Goal: Task Accomplishment & Management: Manage account settings

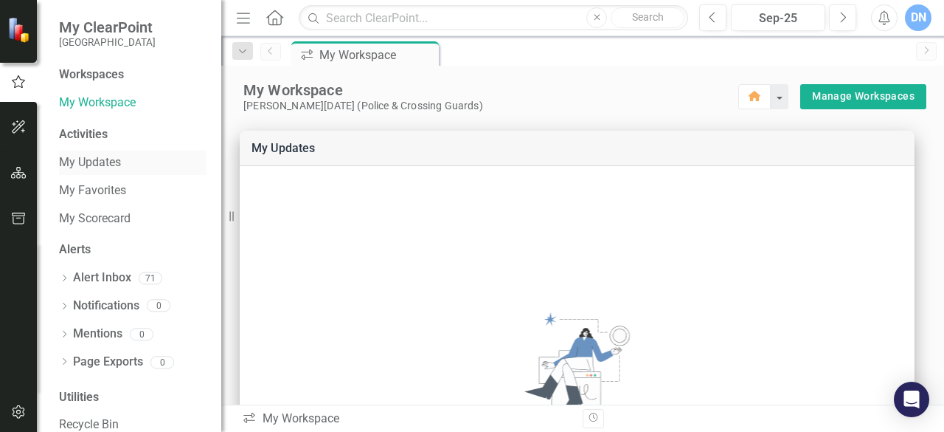
click at [114, 160] on link "My Updates" at bounding box center [133, 162] width 148 height 17
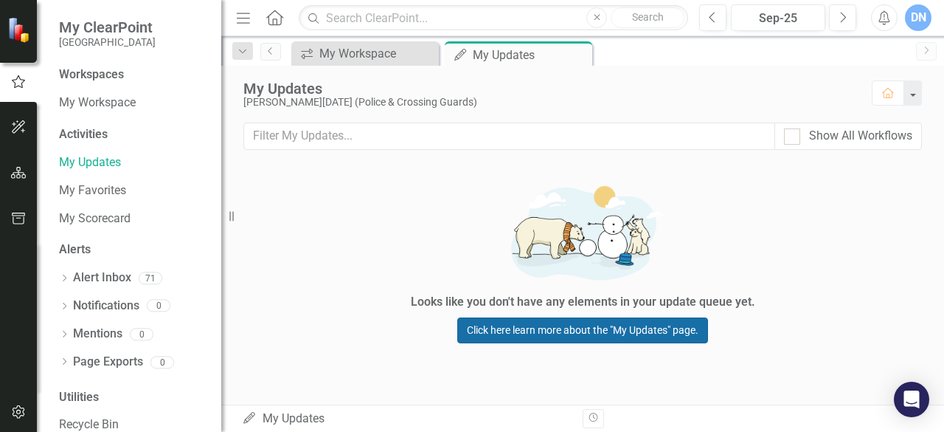
click at [564, 334] on link "Click here learn more about the "My Updates" page." at bounding box center [582, 330] width 251 height 26
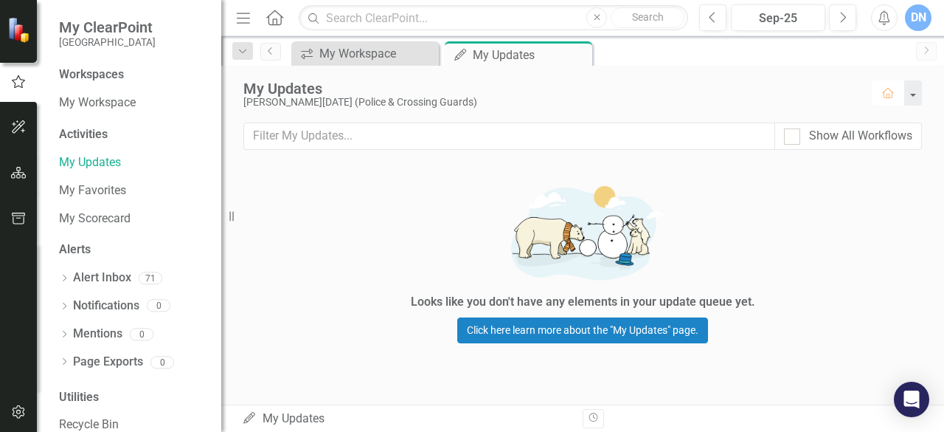
click at [890, 91] on icon "Home" at bounding box center [887, 93] width 13 height 10
click at [400, 196] on div "Looks like you don't have any elements in your update queue yet. Click here lea…" at bounding box center [582, 260] width 443 height 192
click at [356, 47] on div "My Workspace" at bounding box center [367, 53] width 97 height 18
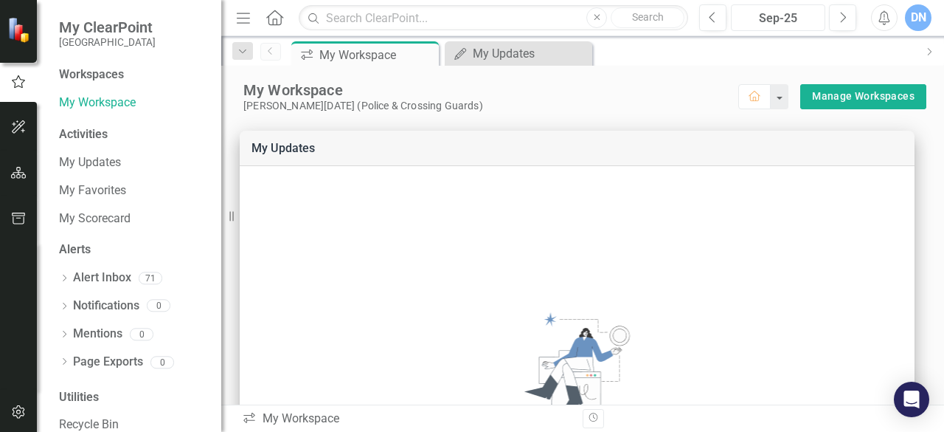
click at [775, 15] on div "Sep-25" at bounding box center [778, 19] width 84 height 18
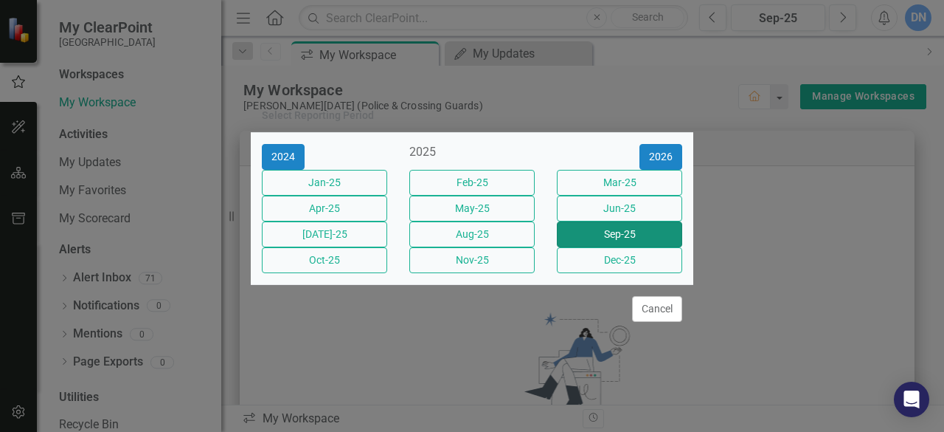
click at [649, 241] on button "Sep-25" at bounding box center [619, 234] width 125 height 26
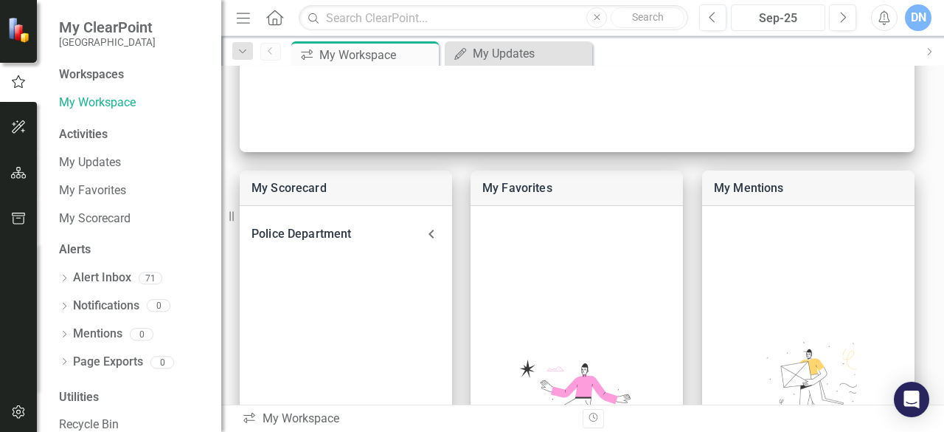
scroll to position [485, 0]
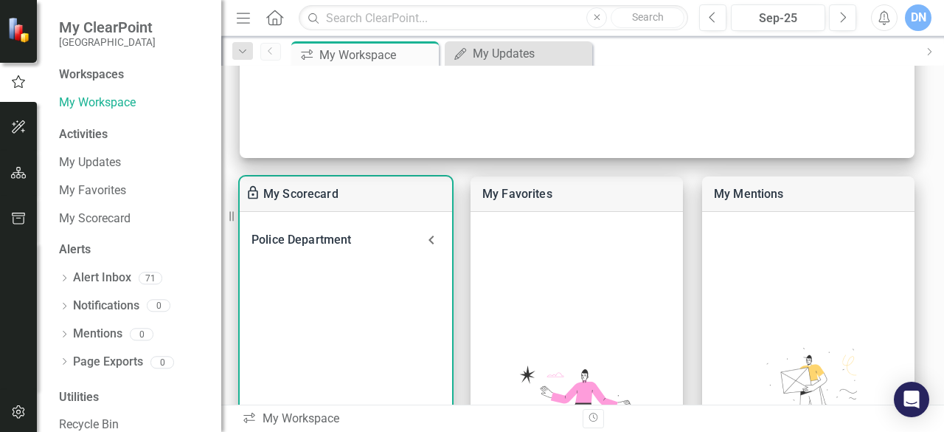
click at [322, 191] on link "My Scorecard" at bounding box center [300, 194] width 75 height 14
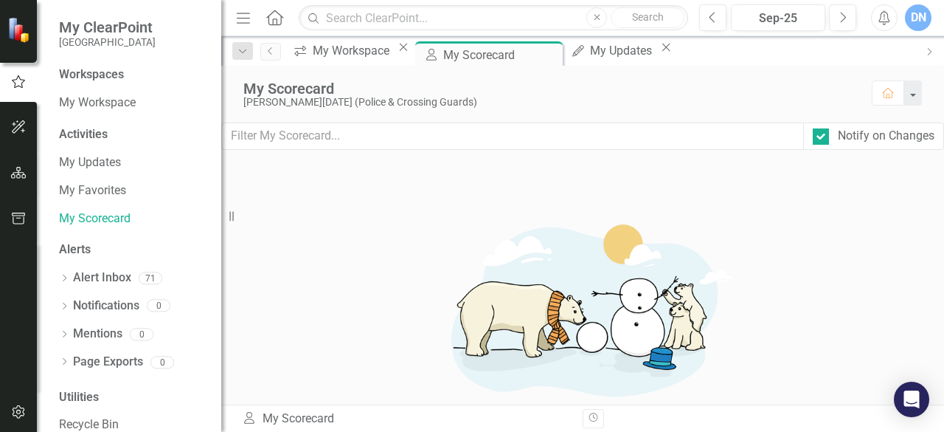
scroll to position [624, 0]
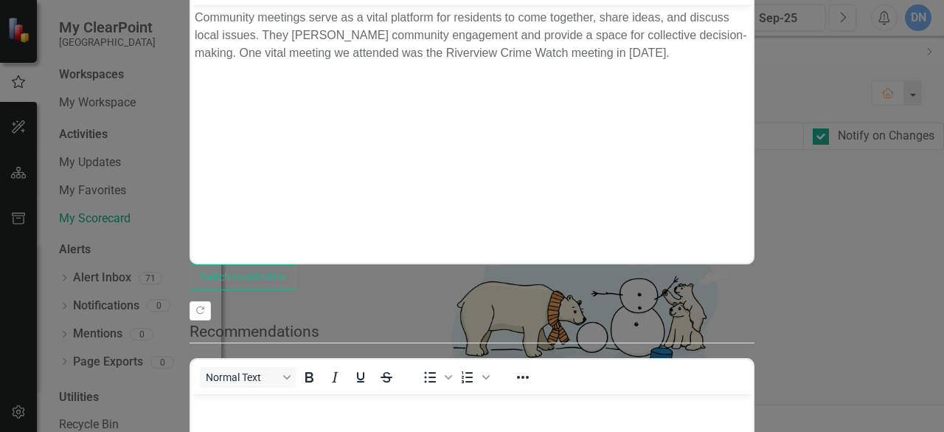
scroll to position [223, 0]
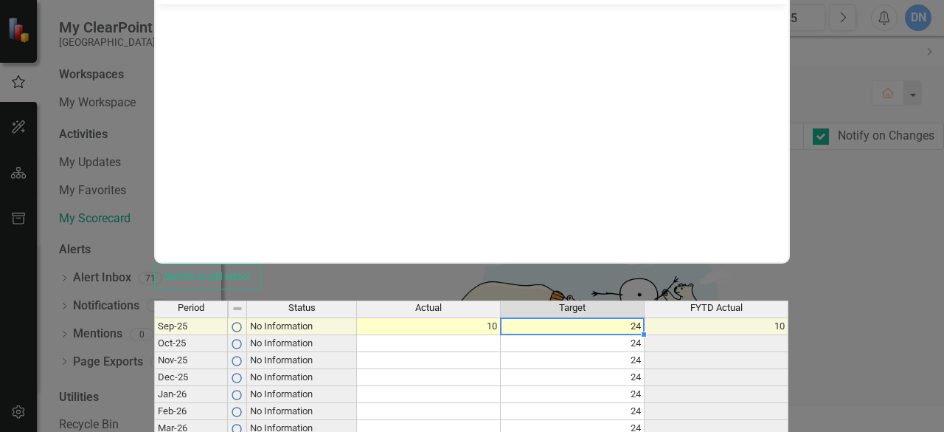
click at [645, 317] on td "24" at bounding box center [573, 326] width 144 height 18
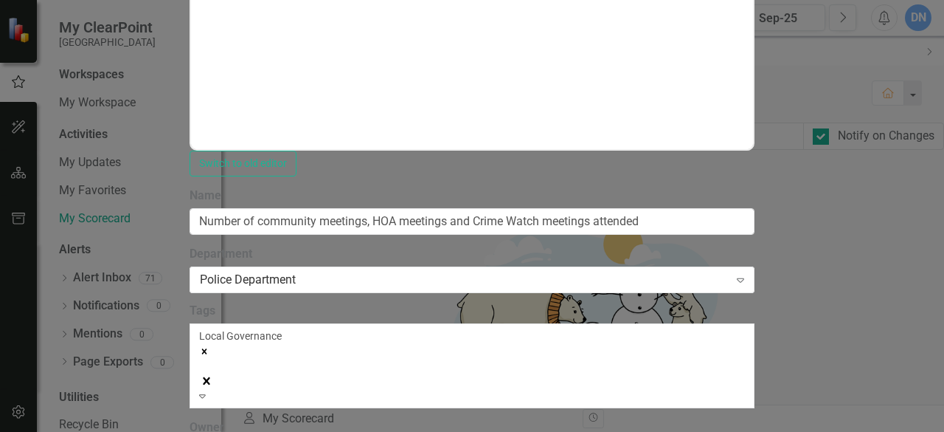
scroll to position [169, 0]
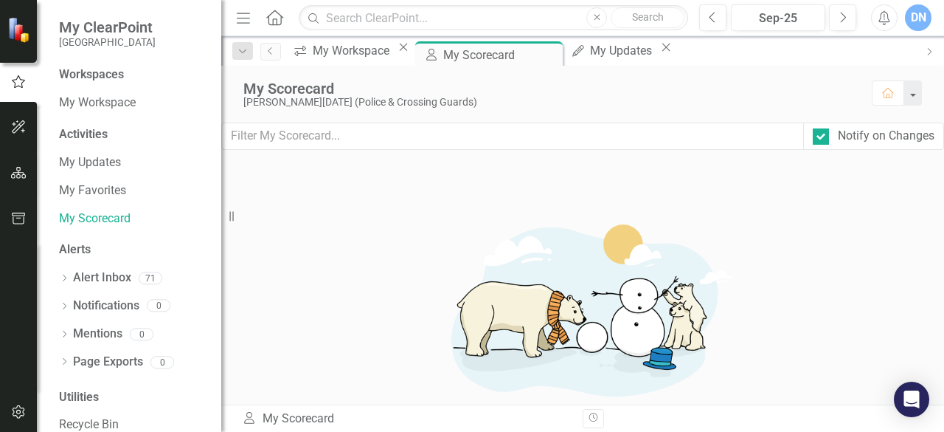
scroll to position [918, 0]
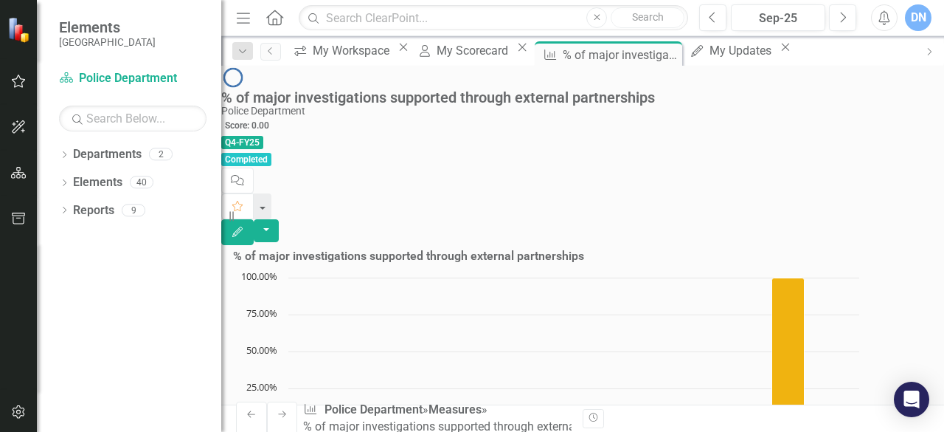
scroll to position [198, 0]
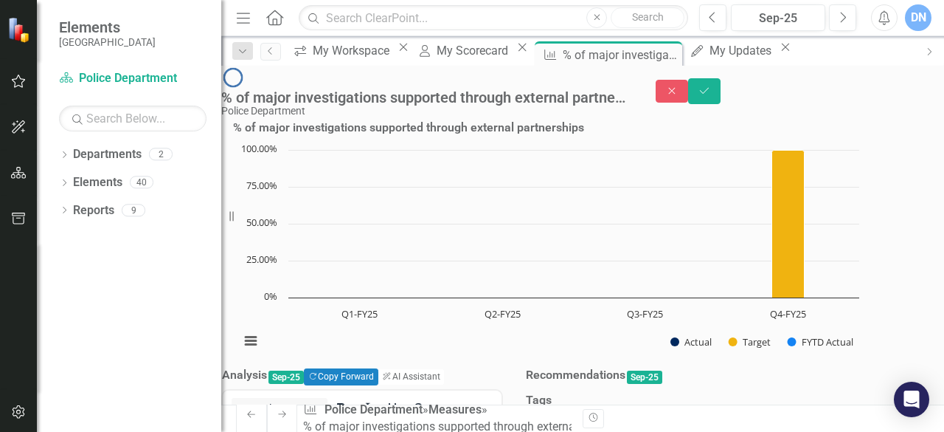
scroll to position [0, 0]
drag, startPoint x: 507, startPoint y: 534, endPoint x: 776, endPoint y: 606, distance: 277.9
drag, startPoint x: 358, startPoint y: 434, endPoint x: 364, endPoint y: 440, distance: 8.3
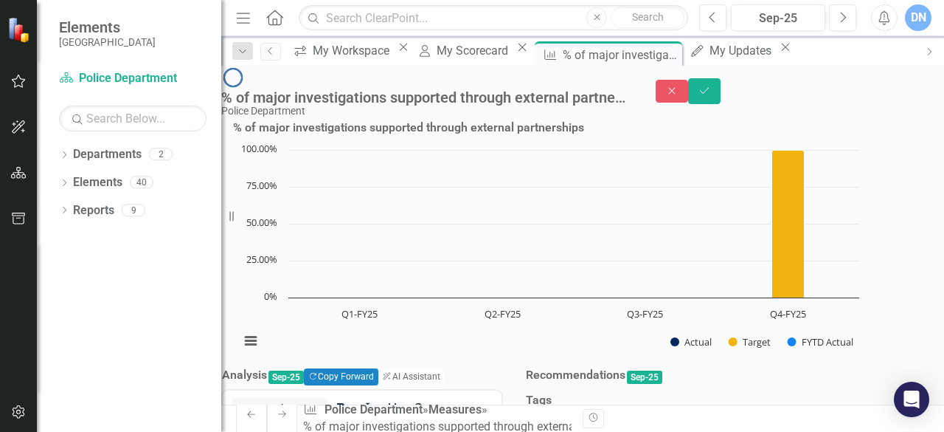
drag, startPoint x: 299, startPoint y: 506, endPoint x: 311, endPoint y: 510, distance: 12.6
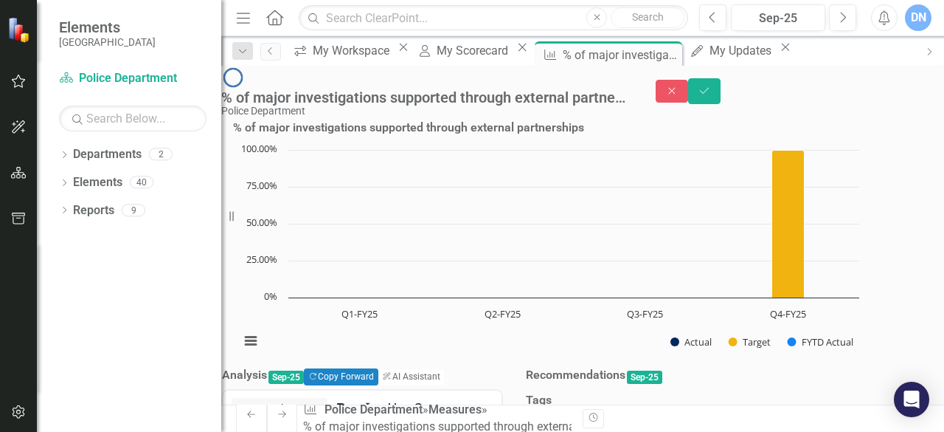
scroll to position [80, 0]
click at [663, 415] on div "Local Governance" at bounding box center [594, 423] width 138 height 17
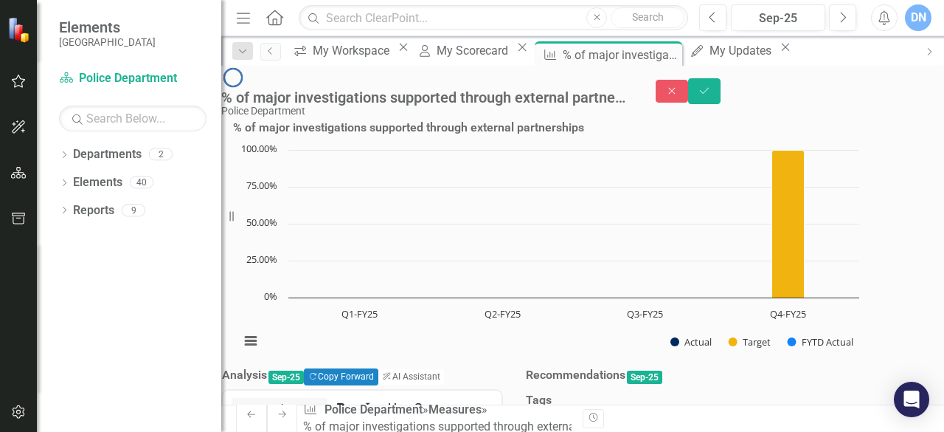
click at [663, 415] on div "Local Governance" at bounding box center [594, 423] width 138 height 17
drag, startPoint x: 764, startPoint y: 217, endPoint x: 774, endPoint y: 213, distance: 11.0
click at [663, 415] on div "Local Governance" at bounding box center [594, 423] width 138 height 17
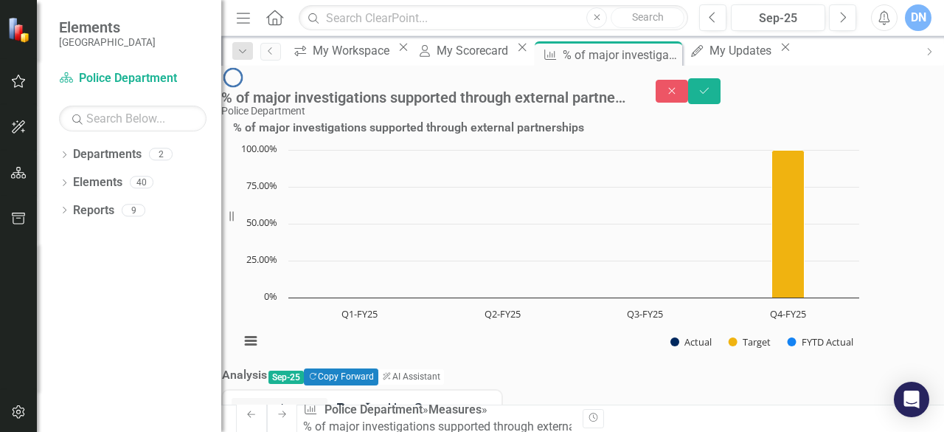
click at [798, 52] on div "icon.workspace My Workspace Close My Scorecard My Scorecard Close Measure % of …" at bounding box center [601, 53] width 626 height 24
click at [813, 431] on div "Community" at bounding box center [472, 440] width 944 height 17
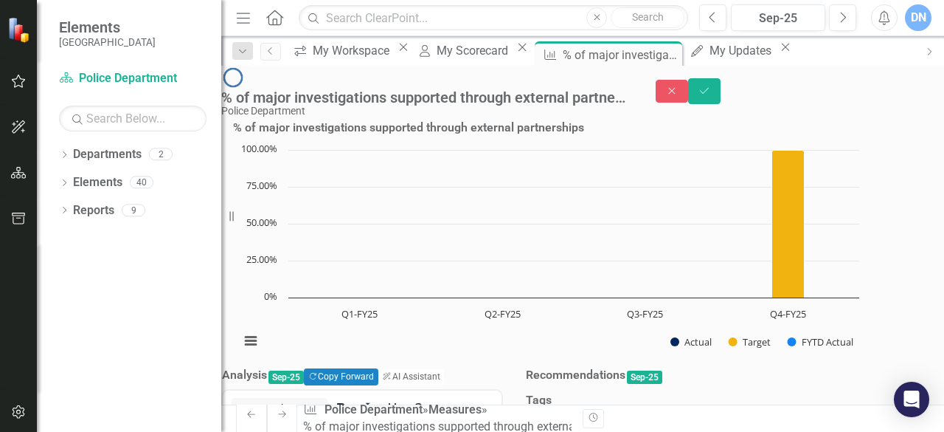
scroll to position [407, 0]
drag, startPoint x: 506, startPoint y: 522, endPoint x: 779, endPoint y: 738, distance: 347.7
drag, startPoint x: 508, startPoint y: 630, endPoint x: 790, endPoint y: 619, distance: 282.0
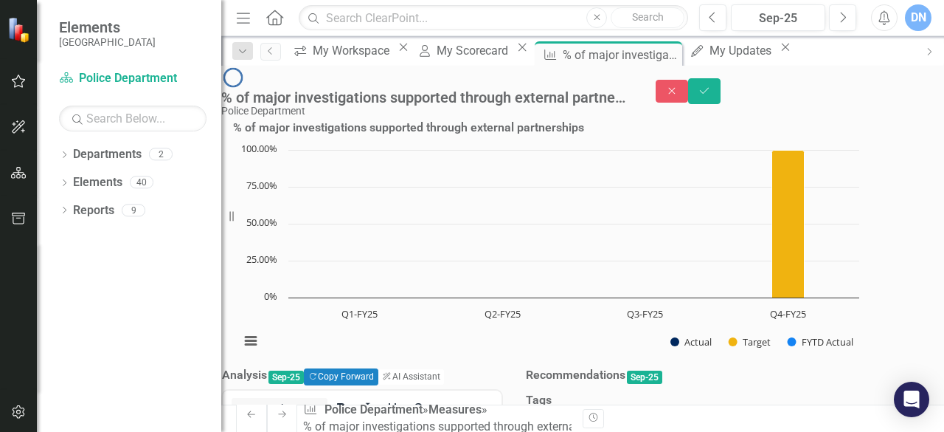
drag, startPoint x: 298, startPoint y: 479, endPoint x: 279, endPoint y: 471, distance: 21.1
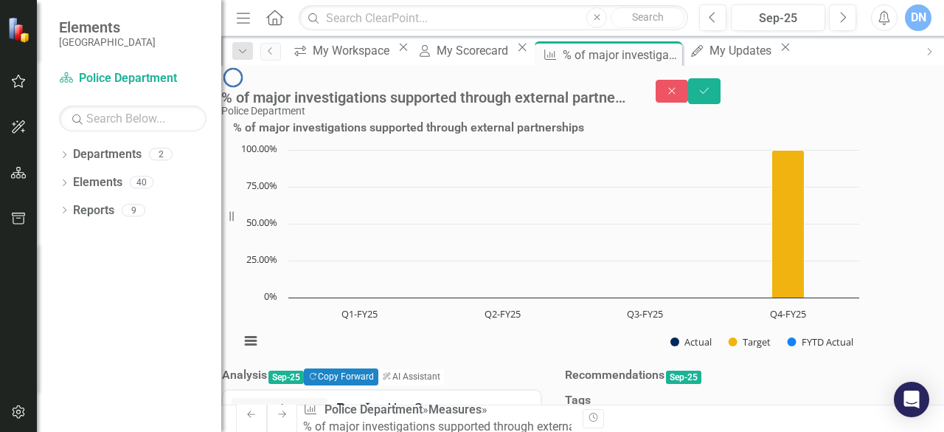
scroll to position [921, 0]
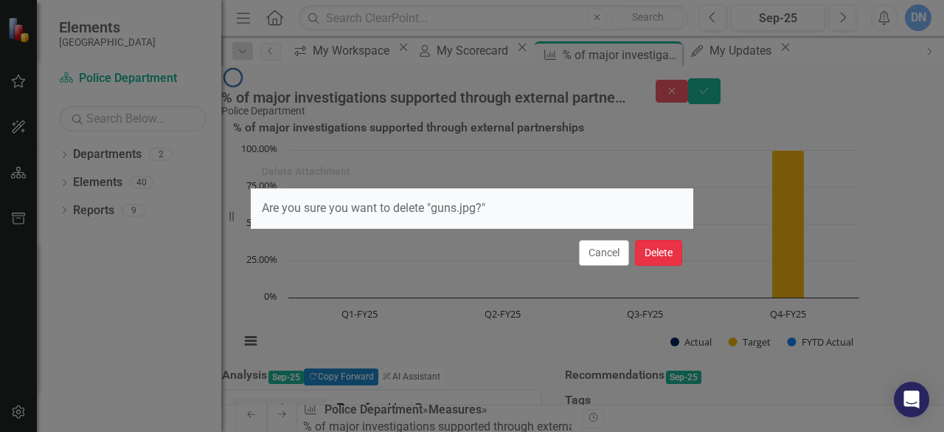
click at [659, 260] on button "Delete" at bounding box center [658, 253] width 47 height 26
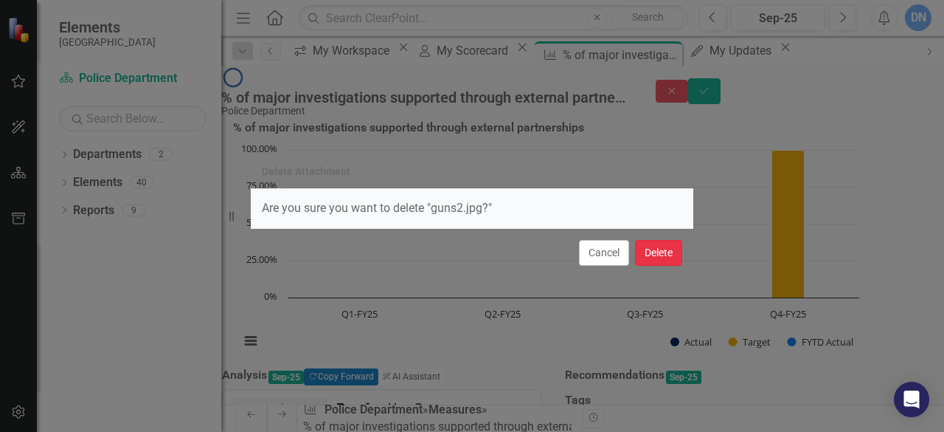
click at [651, 255] on button "Delete" at bounding box center [658, 253] width 47 height 26
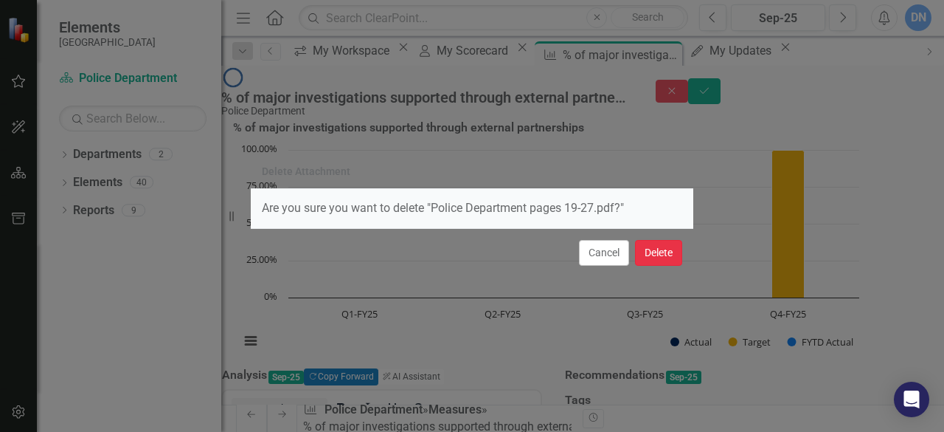
click at [646, 254] on button "Delete" at bounding box center [658, 253] width 47 height 26
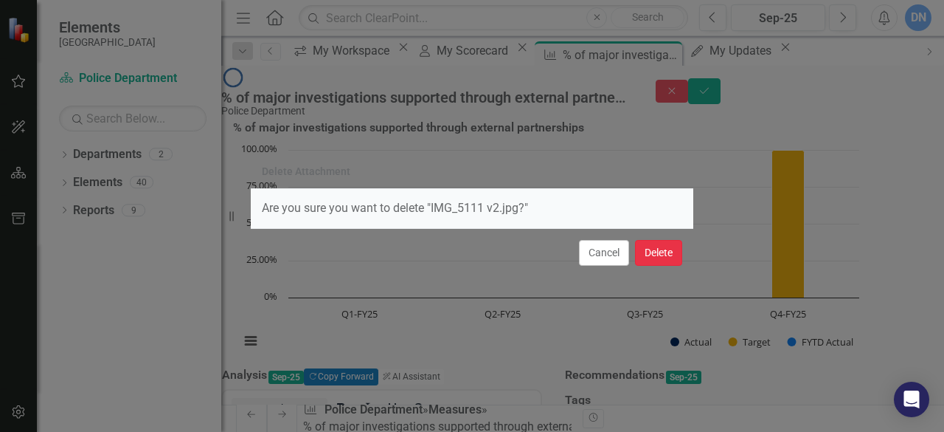
click at [651, 256] on button "Delete" at bounding box center [658, 253] width 47 height 26
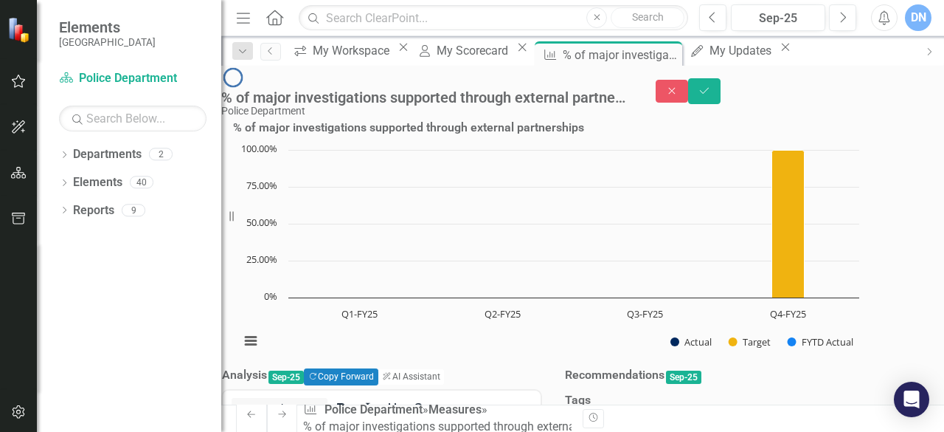
drag, startPoint x: 364, startPoint y: 286, endPoint x: 322, endPoint y: 282, distance: 43.0
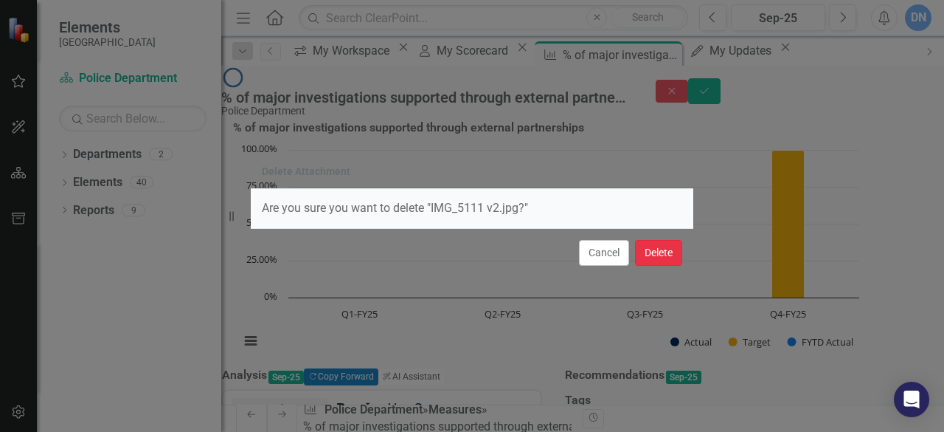
click at [649, 253] on button "Delete" at bounding box center [658, 253] width 47 height 26
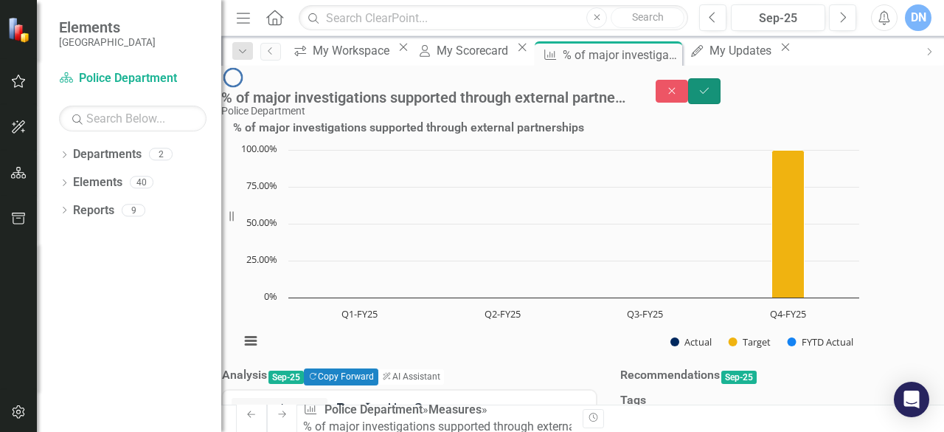
click at [721, 84] on button "Save" at bounding box center [704, 91] width 32 height 26
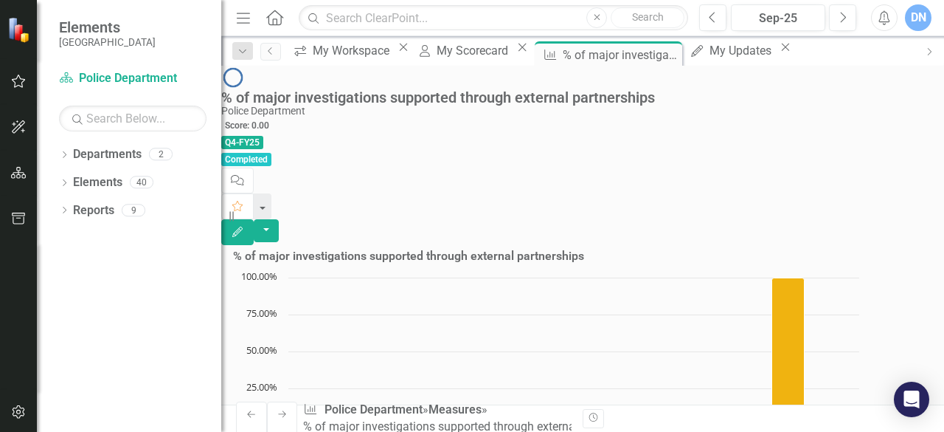
scroll to position [0, 0]
click at [460, 50] on div "My Scorecard" at bounding box center [475, 50] width 76 height 18
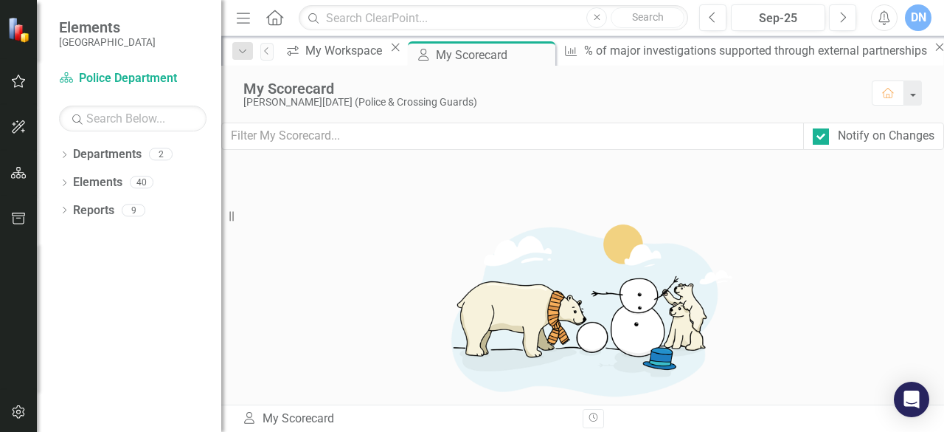
scroll to position [266, 0]
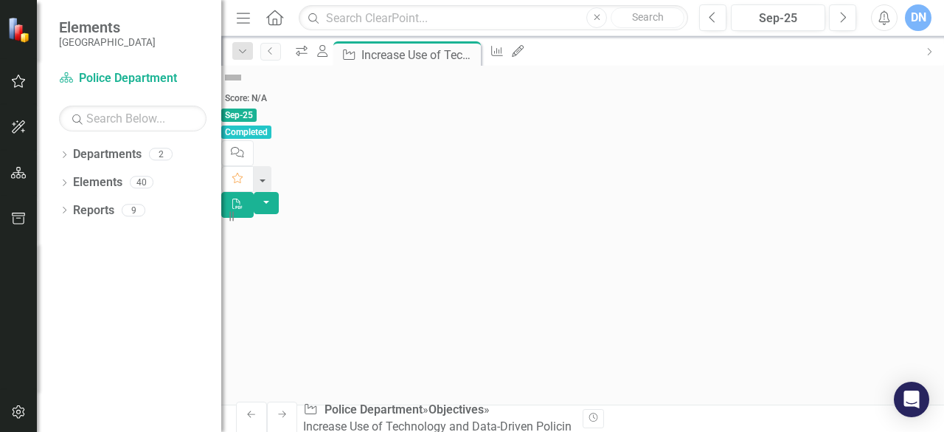
click at [717, 218] on div at bounding box center [582, 218] width 723 height 0
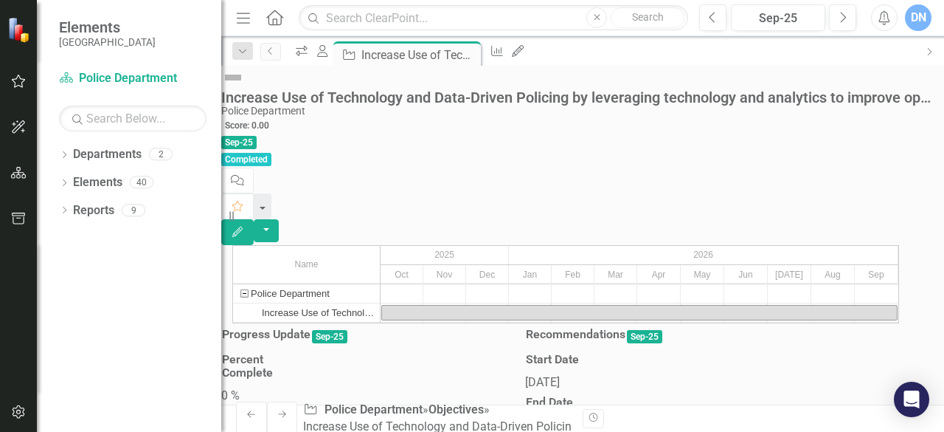
click at [413, 265] on div "Oct" at bounding box center [402, 274] width 43 height 19
click at [465, 246] on div "2025" at bounding box center [445, 255] width 128 height 18
click at [464, 246] on div "2025" at bounding box center [445, 255] width 128 height 18
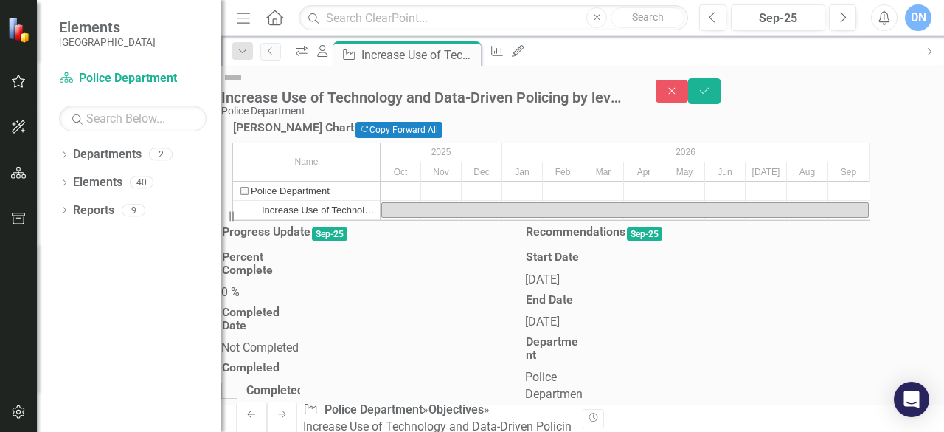
click at [338, 219] on div "Increase Use of Technology and Data-Driven Policing by leveraging technology an…" at bounding box center [319, 210] width 114 height 18
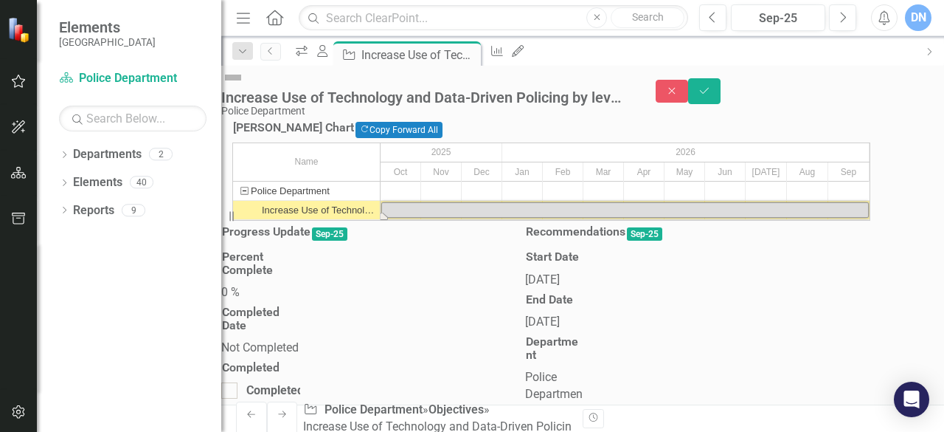
click at [338, 219] on div "Increase Use of Technology and Data-Driven Policing by leveraging technology an…" at bounding box center [319, 210] width 114 height 18
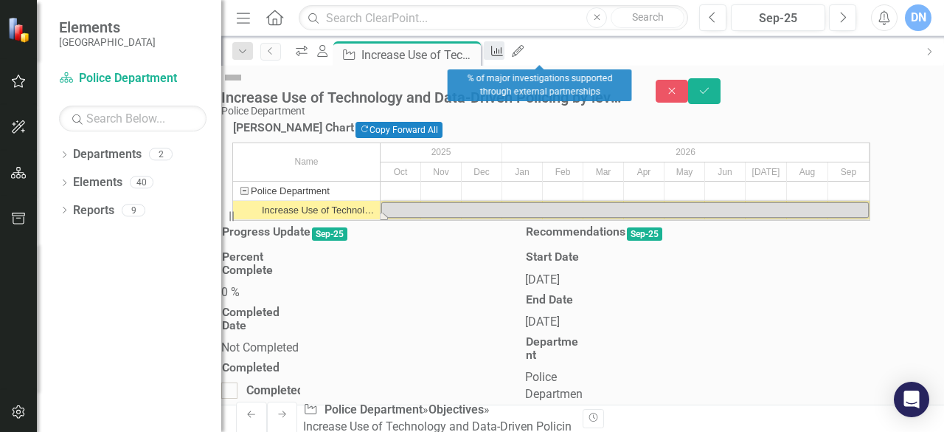
click at [505, 52] on icon "Measure" at bounding box center [497, 51] width 15 height 12
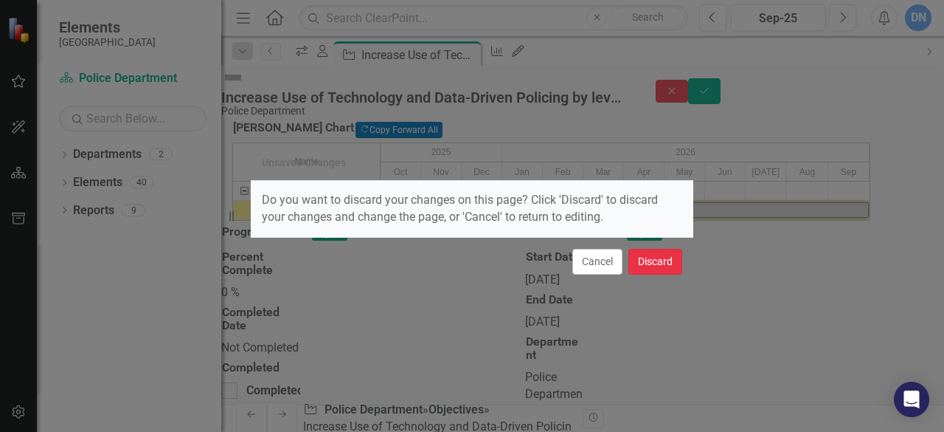
click at [653, 263] on button "Discard" at bounding box center [655, 262] width 54 height 26
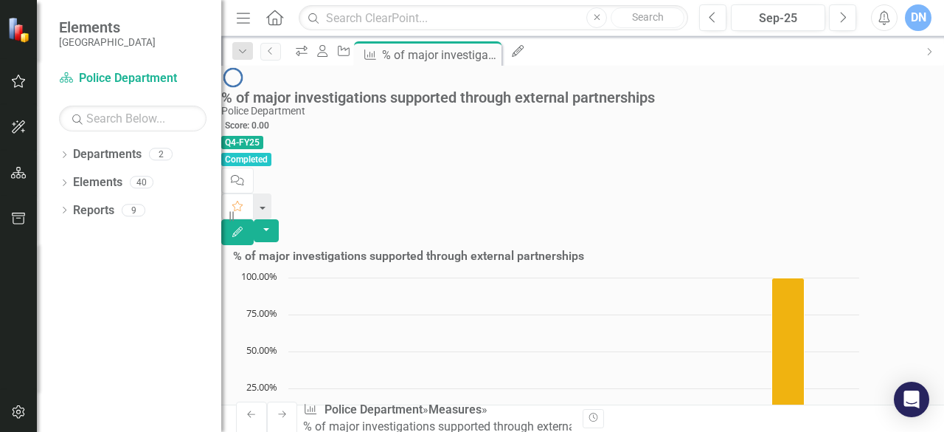
scroll to position [872, 0]
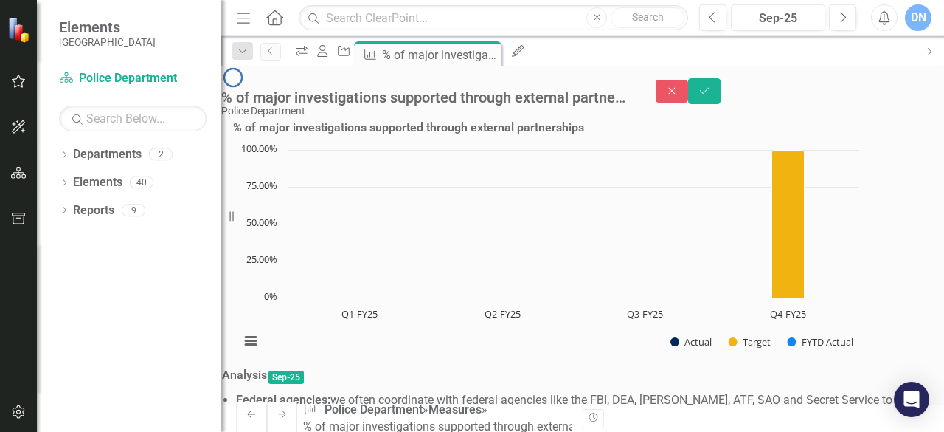
type textarea "100"
click at [711, 86] on icon "Save" at bounding box center [704, 91] width 13 height 10
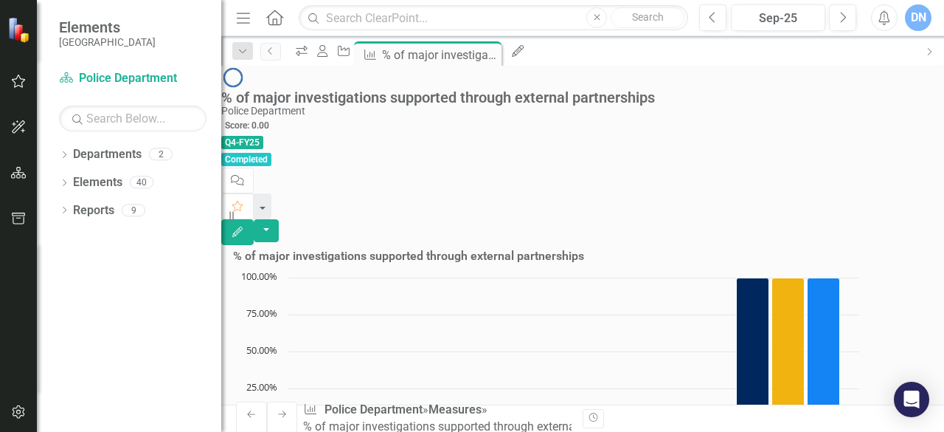
scroll to position [0, 0]
click at [330, 54] on icon "My Scorecard" at bounding box center [322, 51] width 15 height 12
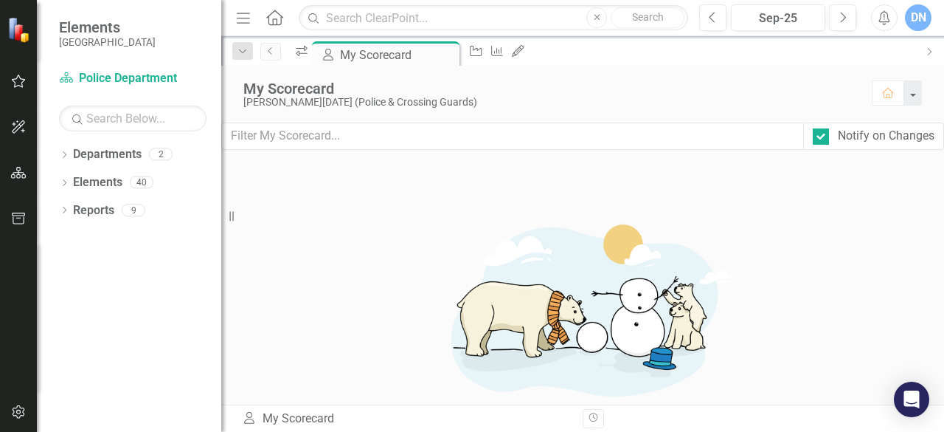
scroll to position [758, 0]
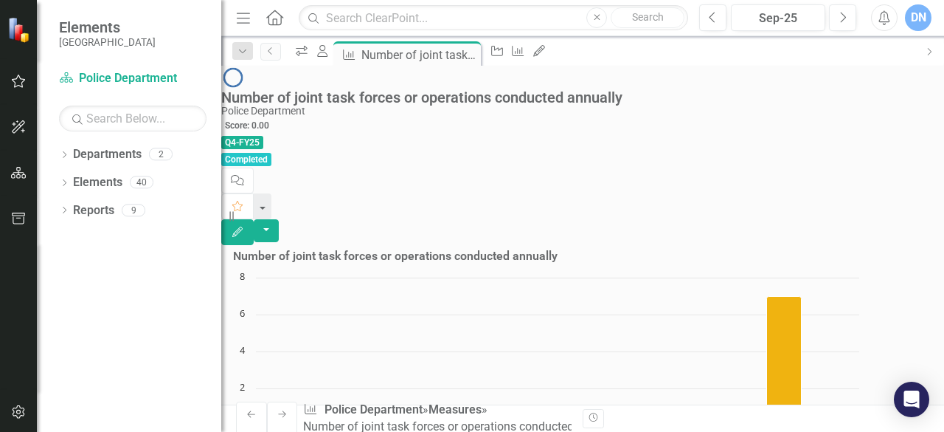
scroll to position [499, 0]
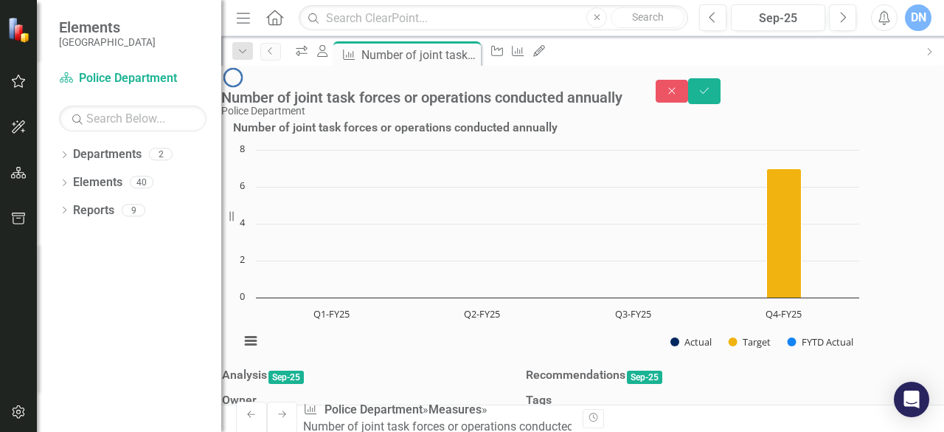
type textarea "20"
click at [879, 364] on div "Analysis Sep-25 Owner DN [PERSON_NAME][DATE] (Police & Crossing Guards) Collabo…" at bounding box center [582, 440] width 745 height 153
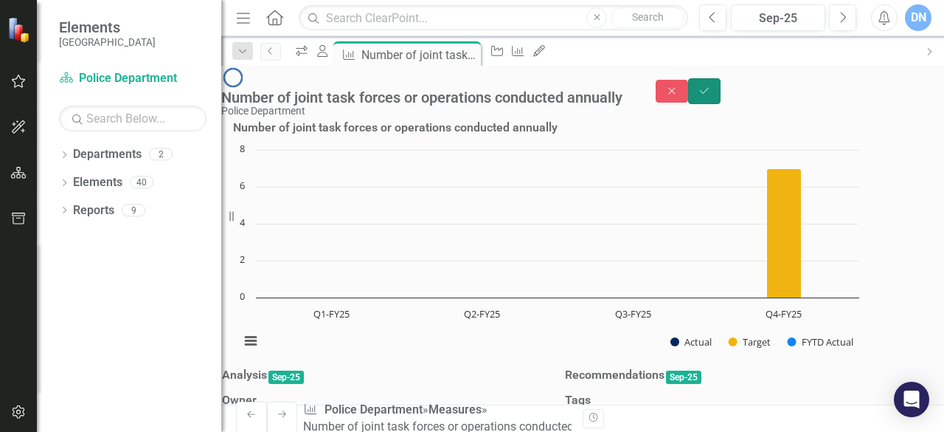
click at [721, 84] on button "Save" at bounding box center [704, 91] width 32 height 26
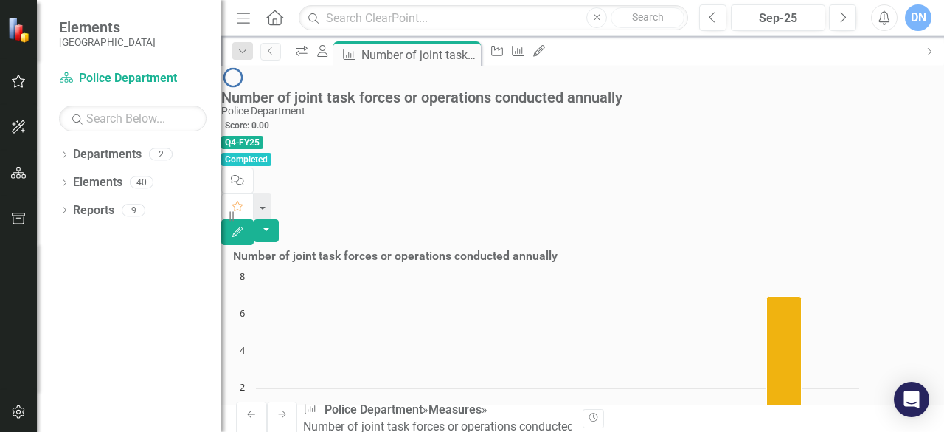
scroll to position [516, 0]
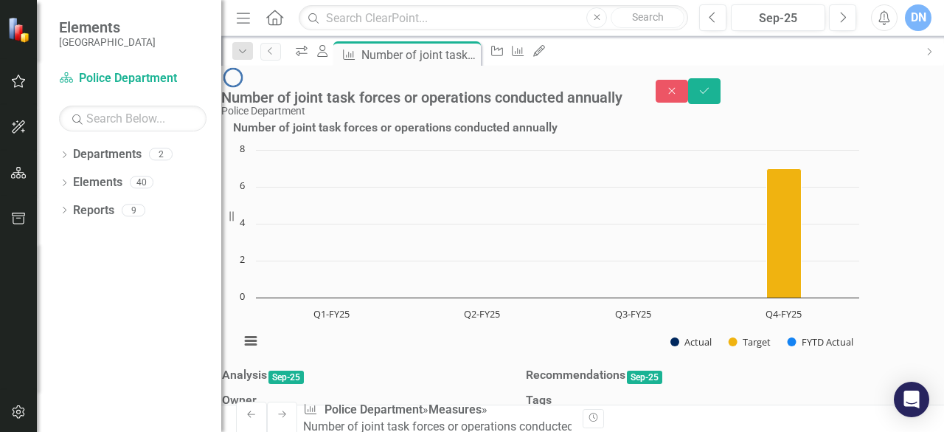
type textarea "20"
click at [711, 86] on icon "Save" at bounding box center [704, 91] width 13 height 10
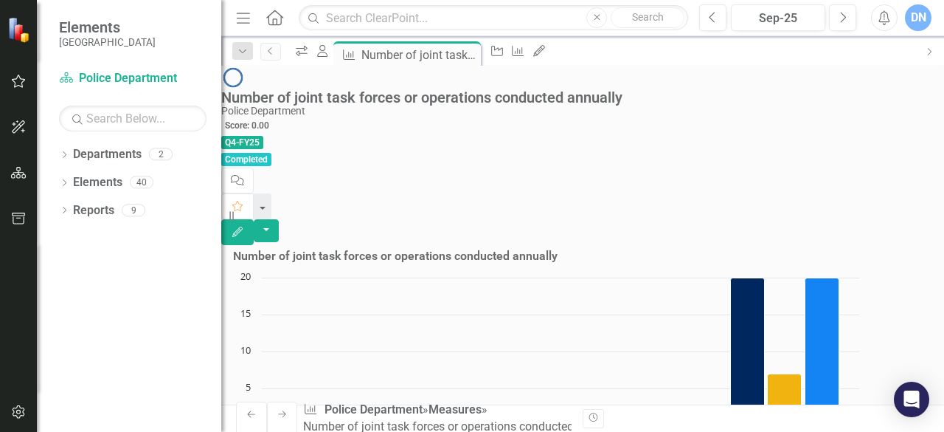
scroll to position [0, 0]
click at [330, 47] on icon "My Scorecard" at bounding box center [322, 51] width 15 height 12
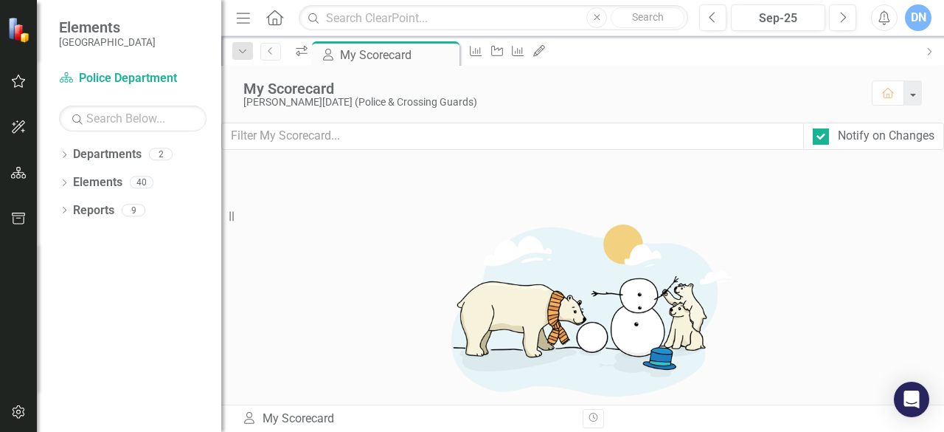
scroll to position [683, 0]
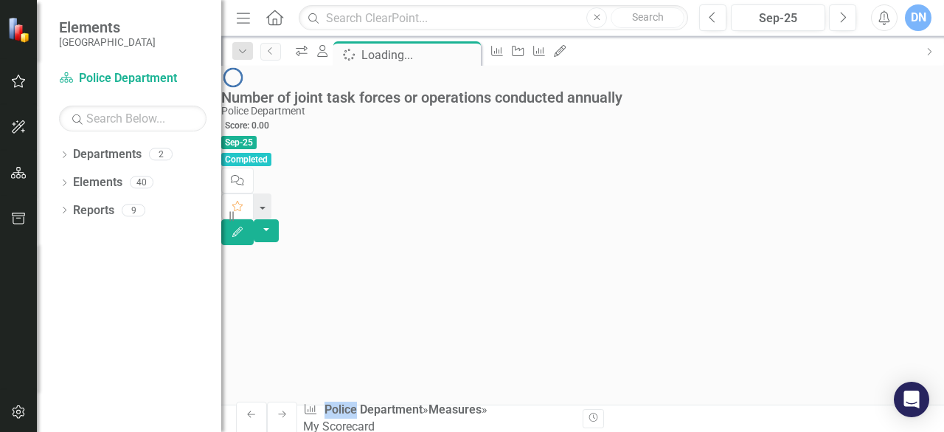
click at [502, 245] on div at bounding box center [582, 245] width 723 height 0
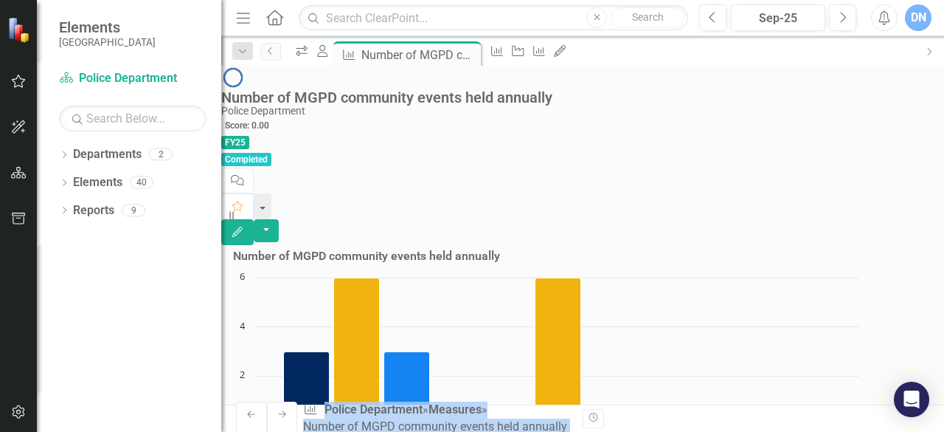
scroll to position [661, 0]
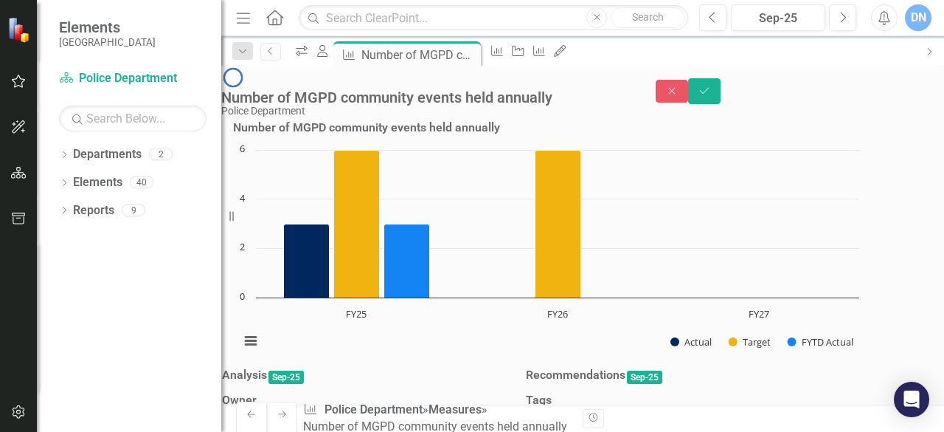
type textarea "10"
click at [721, 80] on button "Save" at bounding box center [704, 91] width 32 height 26
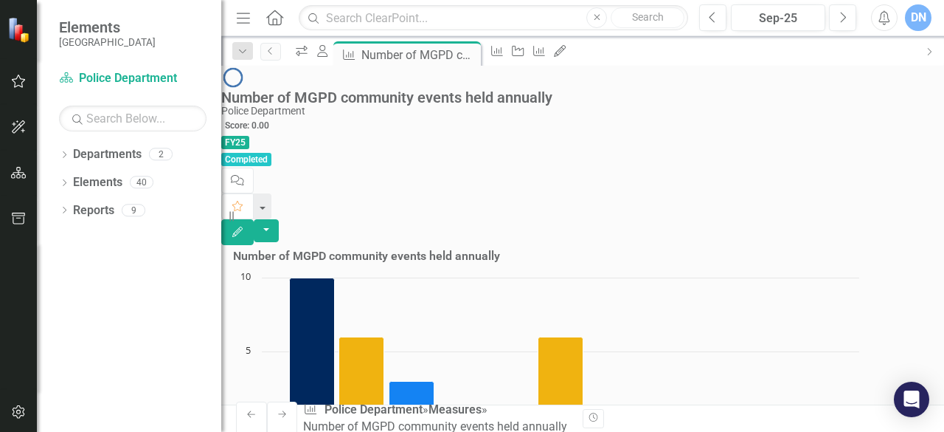
scroll to position [615, 0]
drag, startPoint x: 879, startPoint y: 292, endPoint x: 871, endPoint y: 297, distance: 9.2
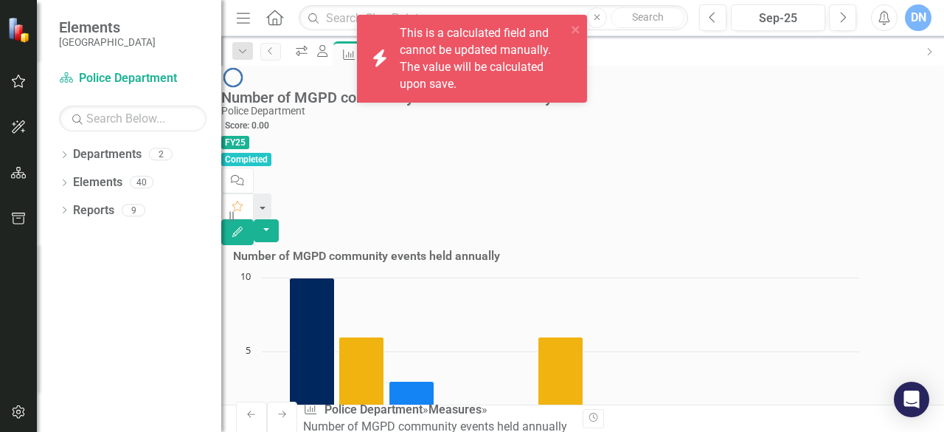
drag, startPoint x: 687, startPoint y: 302, endPoint x: 611, endPoint y: 294, distance: 76.3
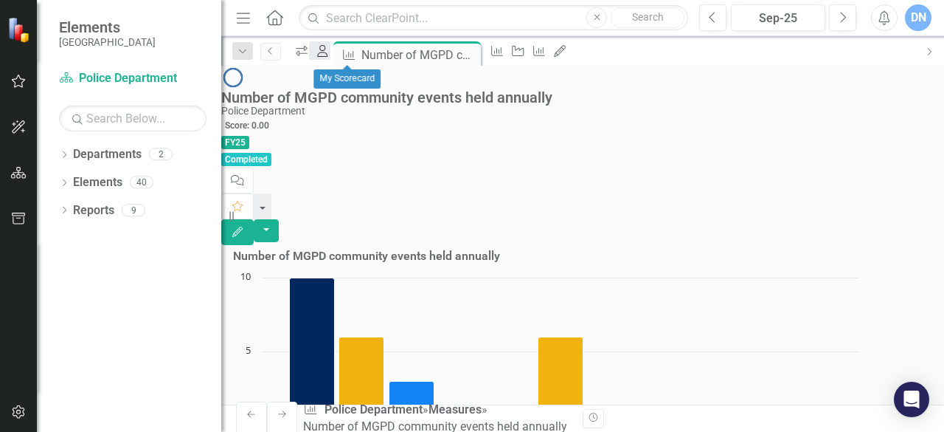
click at [330, 49] on icon "My Scorecard" at bounding box center [322, 51] width 15 height 12
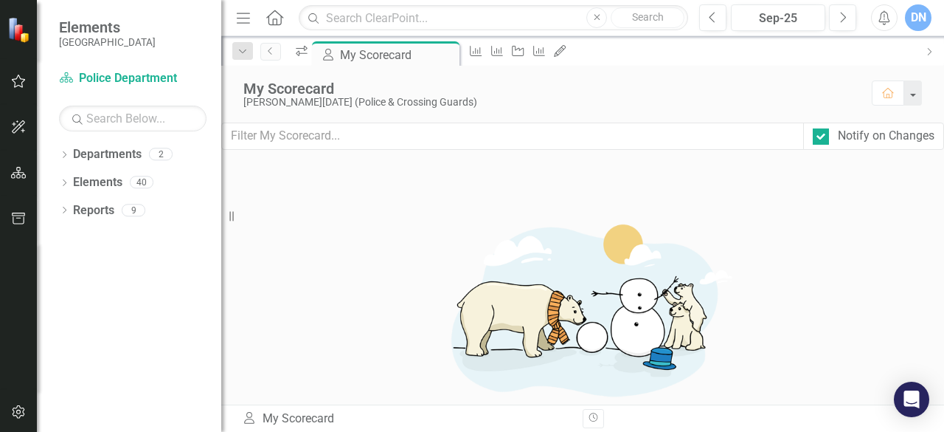
click at [673, 113] on div "My Scorecard [PERSON_NAME][DATE] (Police & Crossing Guards) Home" at bounding box center [582, 94] width 723 height 57
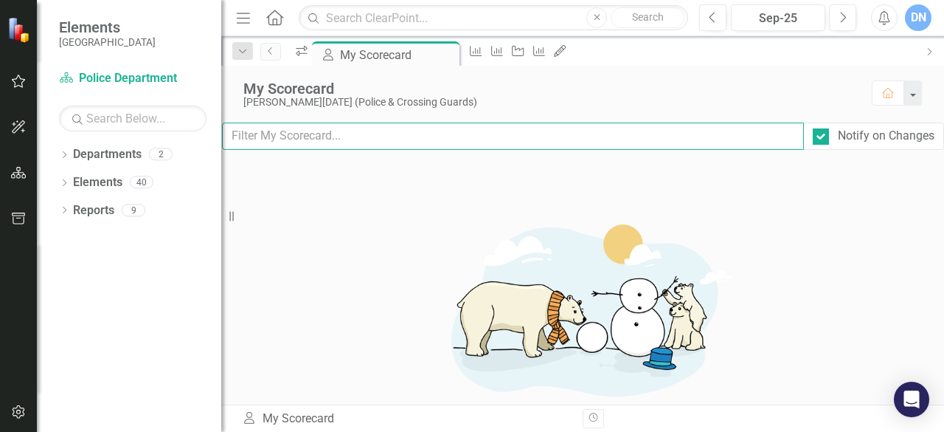
click at [581, 132] on input "text" at bounding box center [513, 135] width 582 height 27
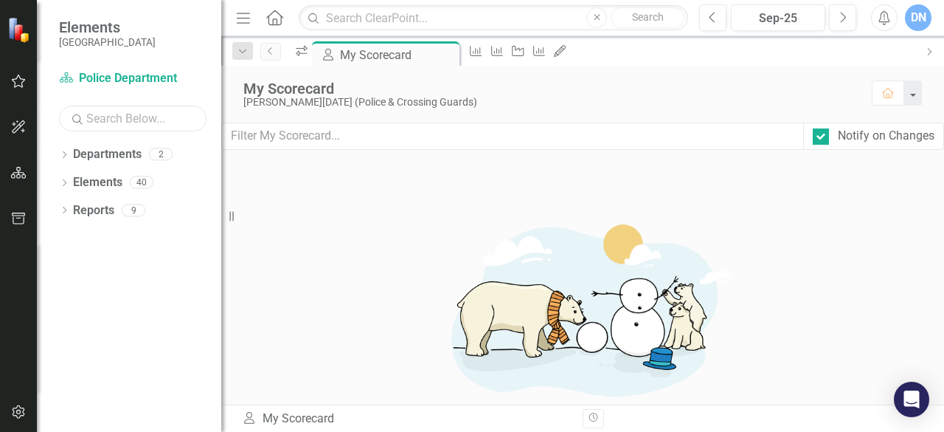
click at [151, 118] on input "text" at bounding box center [133, 118] width 148 height 26
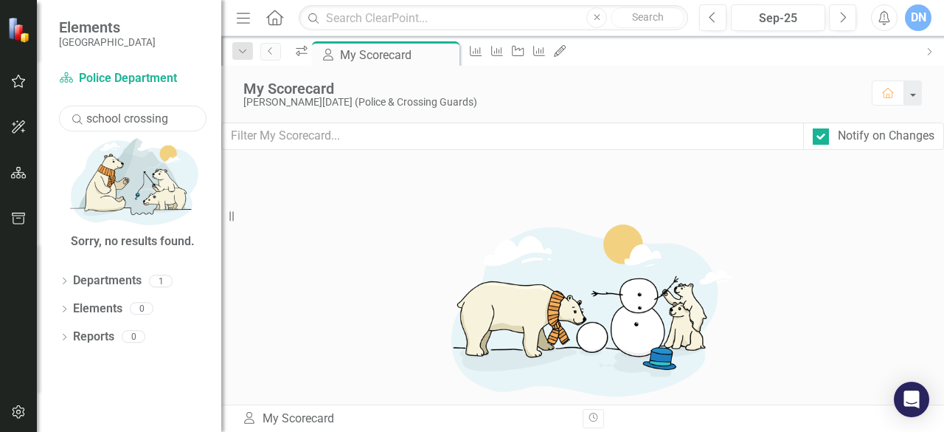
type input "school crossing"
click at [887, 86] on button "Home" at bounding box center [888, 92] width 32 height 25
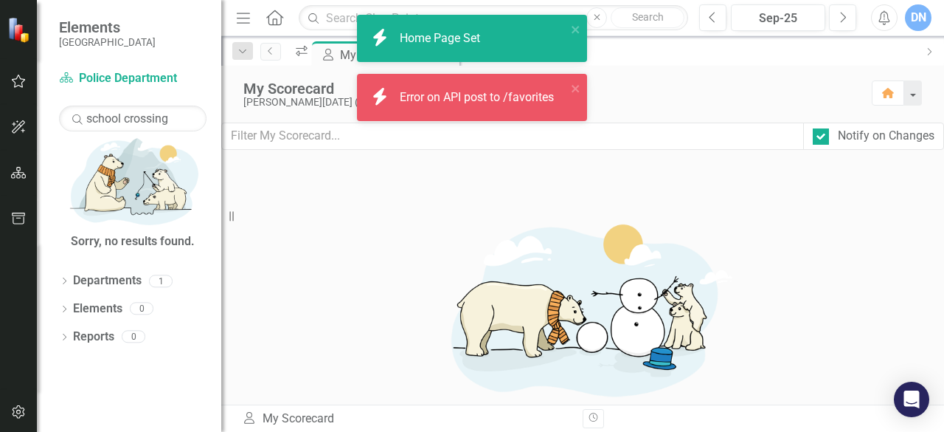
click at [717, 91] on div "My Scorecard" at bounding box center [550, 88] width 614 height 16
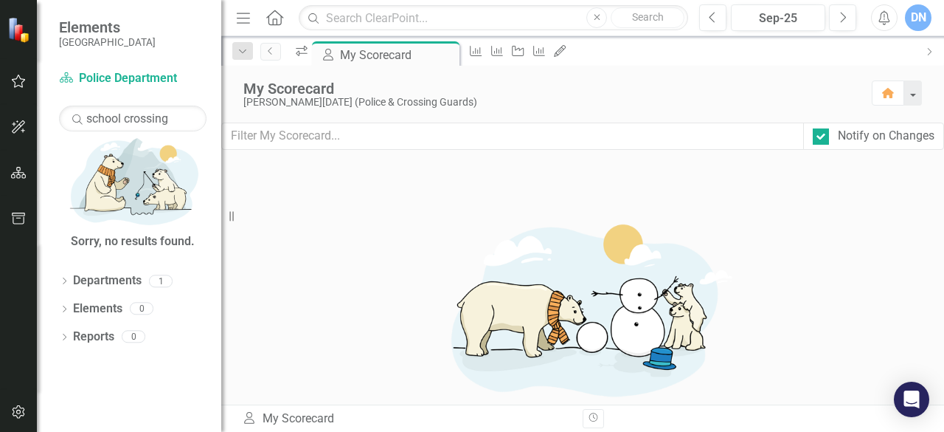
click at [274, 16] on icon "Home" at bounding box center [274, 17] width 19 height 15
click at [842, 15] on icon "Next" at bounding box center [843, 17] width 8 height 13
click at [716, 20] on icon "Previous" at bounding box center [713, 17] width 8 height 13
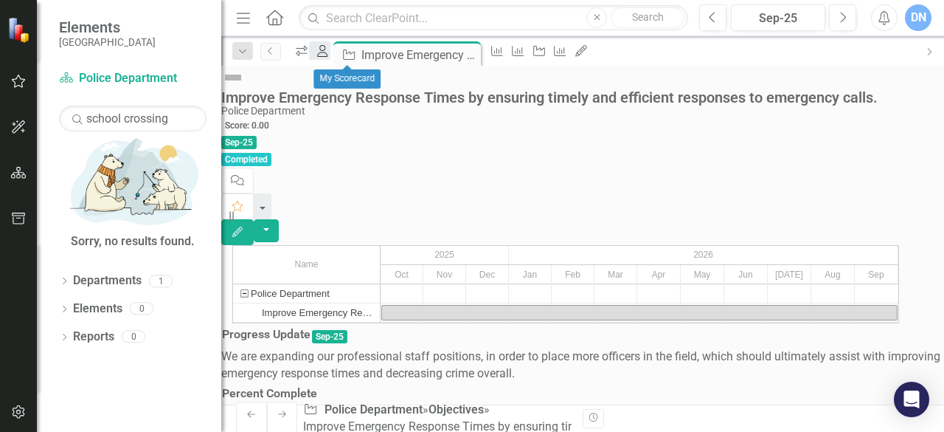
click at [330, 56] on icon "My Scorecard" at bounding box center [322, 51] width 15 height 12
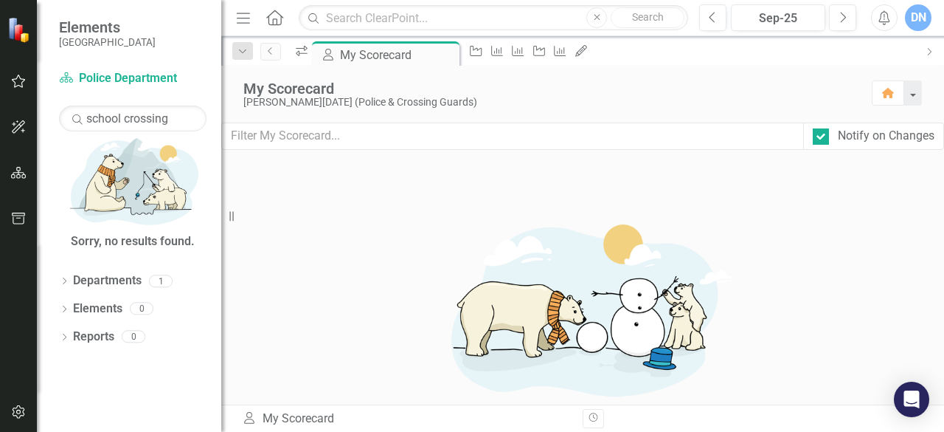
scroll to position [1387, 0]
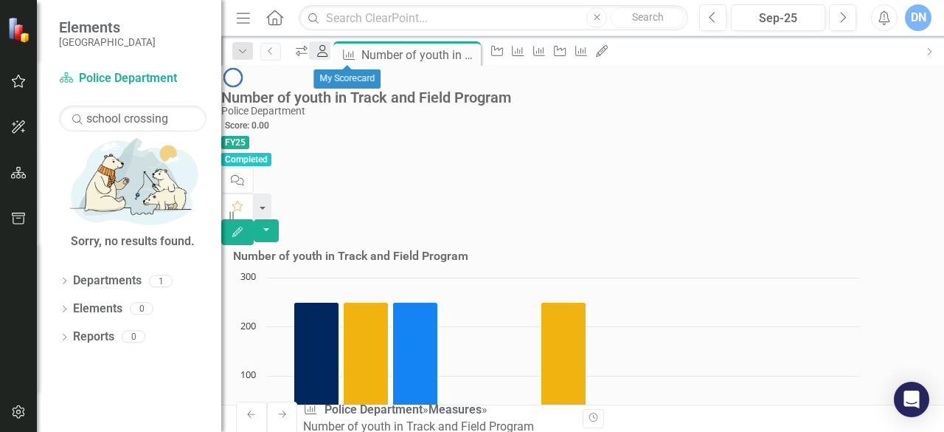
click at [330, 54] on icon "My Scorecard" at bounding box center [322, 51] width 15 height 12
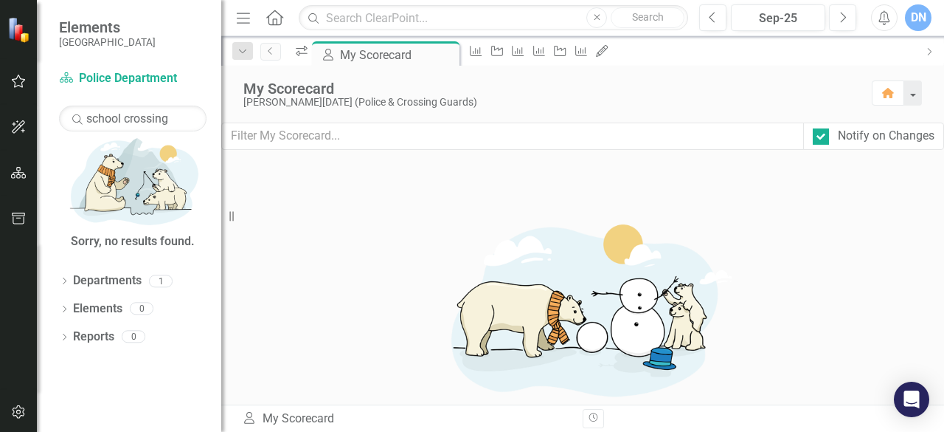
scroll to position [350, 0]
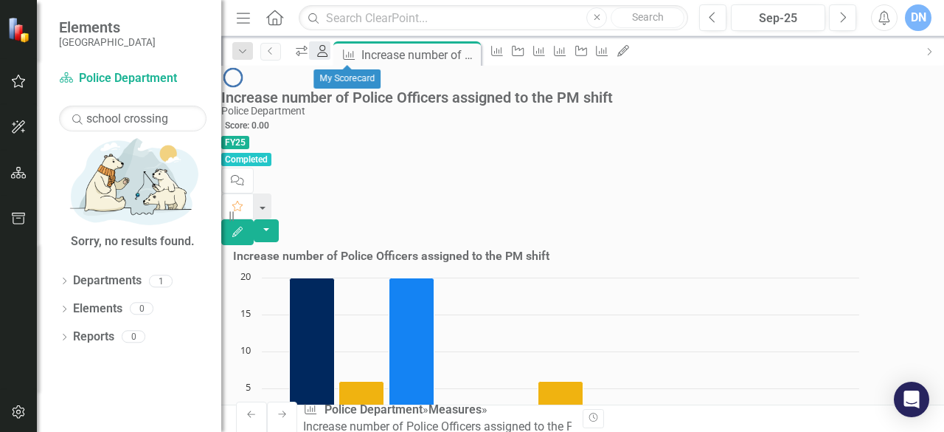
click at [330, 51] on icon "My Scorecard" at bounding box center [322, 51] width 15 height 12
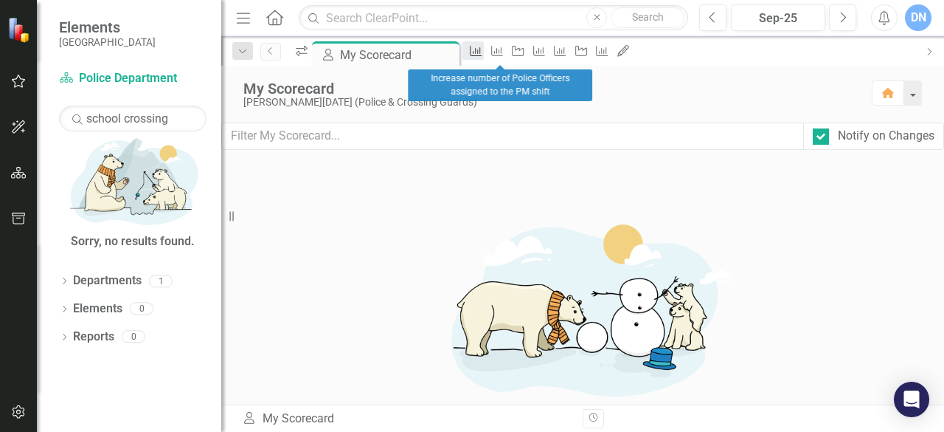
click at [483, 51] on icon "Measure" at bounding box center [475, 51] width 15 height 12
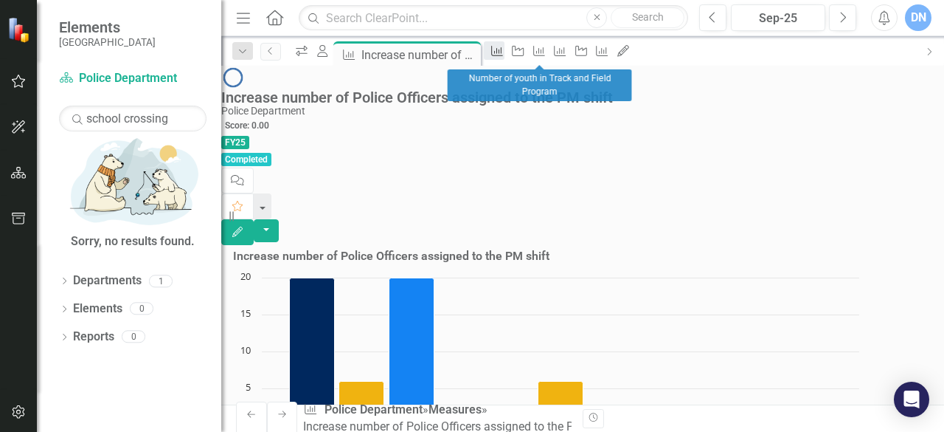
click at [505, 54] on icon "Measure" at bounding box center [497, 51] width 15 height 12
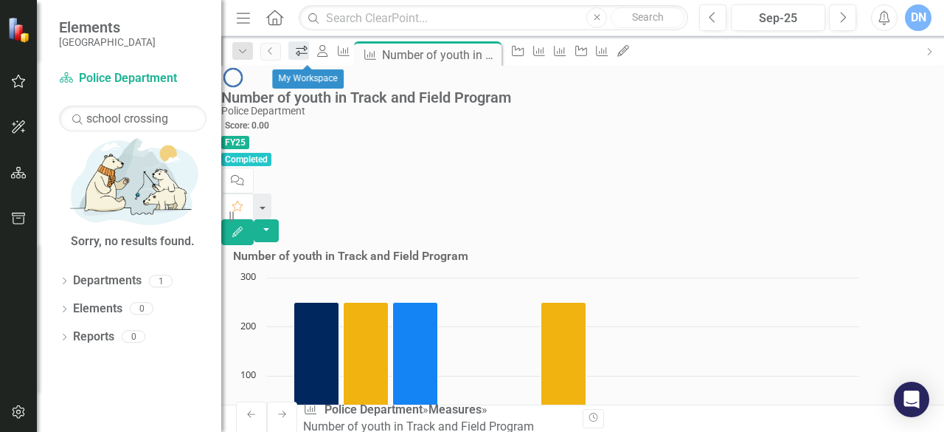
click at [309, 49] on icon "icon.workspace" at bounding box center [301, 51] width 15 height 12
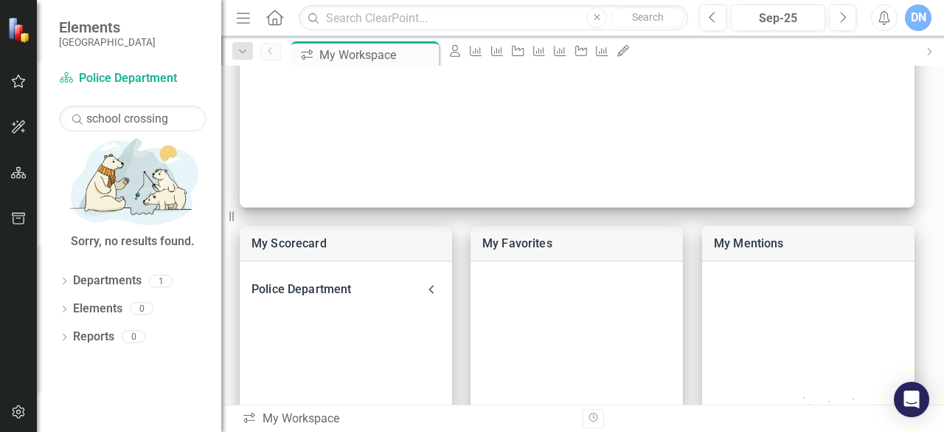
scroll to position [444, 0]
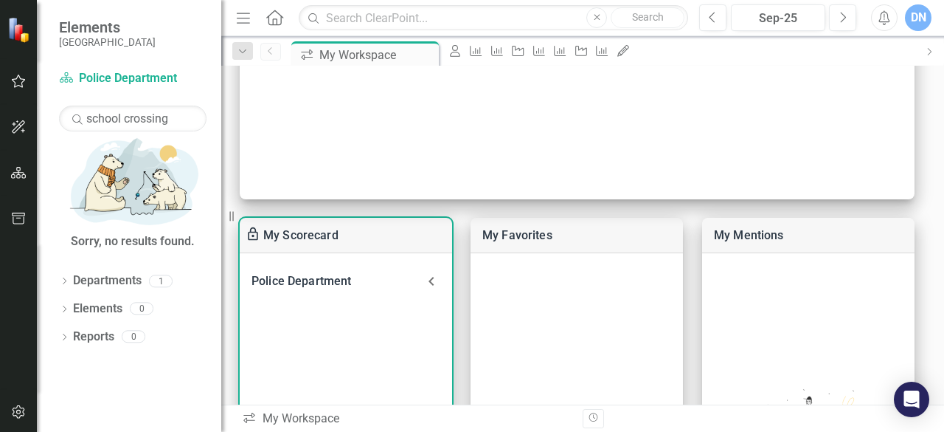
click at [432, 275] on icon at bounding box center [432, 281] width 18 height 18
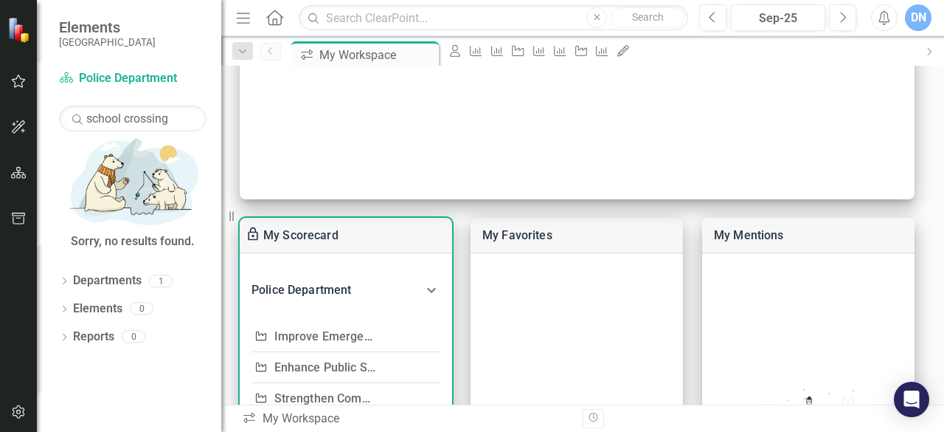
drag, startPoint x: 451, startPoint y: 294, endPoint x: 450, endPoint y: 381, distance: 86.3
click at [428, 229] on div "My Scorecard" at bounding box center [346, 235] width 212 height 35
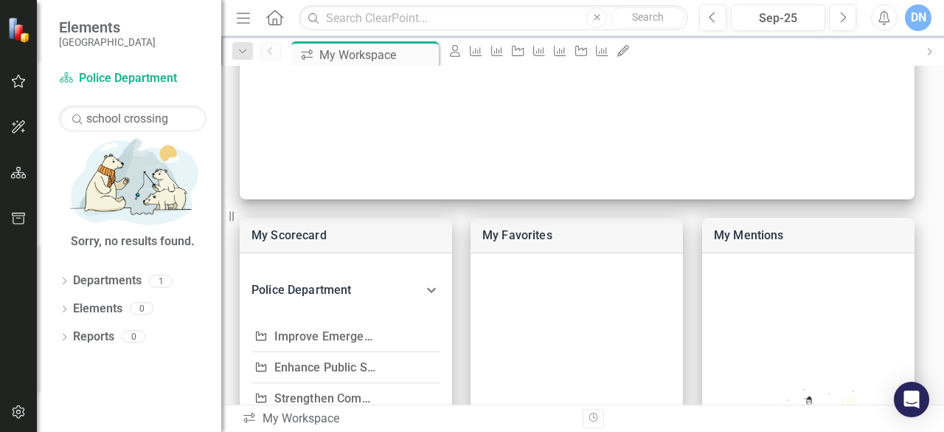
drag, startPoint x: 932, startPoint y: 258, endPoint x: 933, endPoint y: 276, distance: 17.7
click at [933, 291] on div at bounding box center [582, 235] width 723 height 339
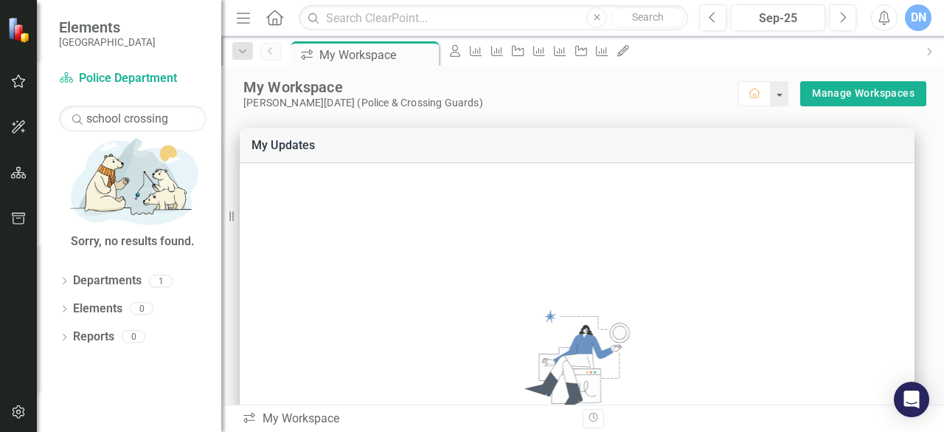
scroll to position [0, 0]
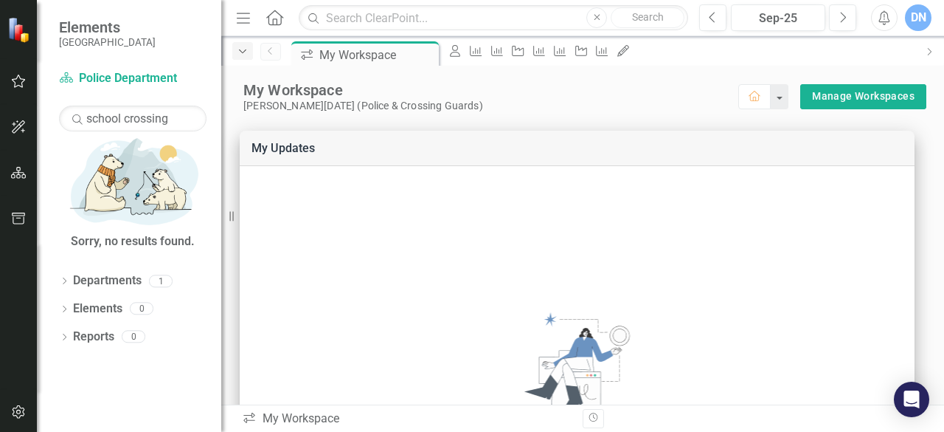
click at [247, 48] on icon "Dropdown" at bounding box center [242, 51] width 13 height 10
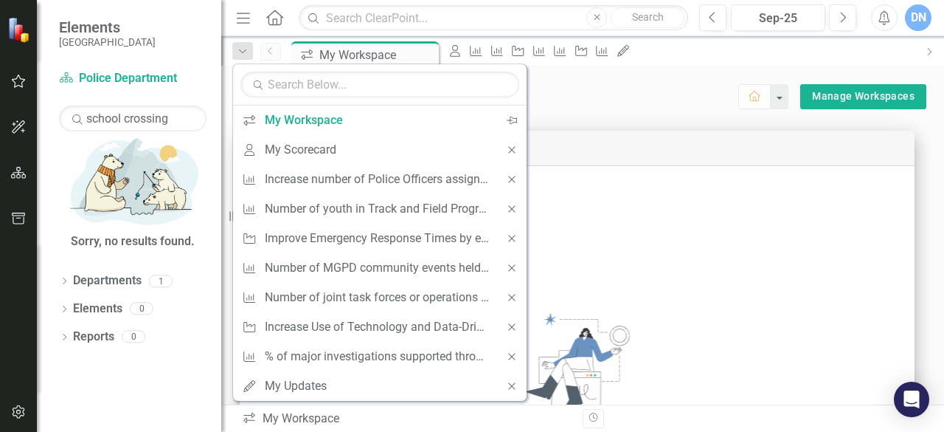
click at [247, 7] on button "Menu" at bounding box center [243, 17] width 19 height 25
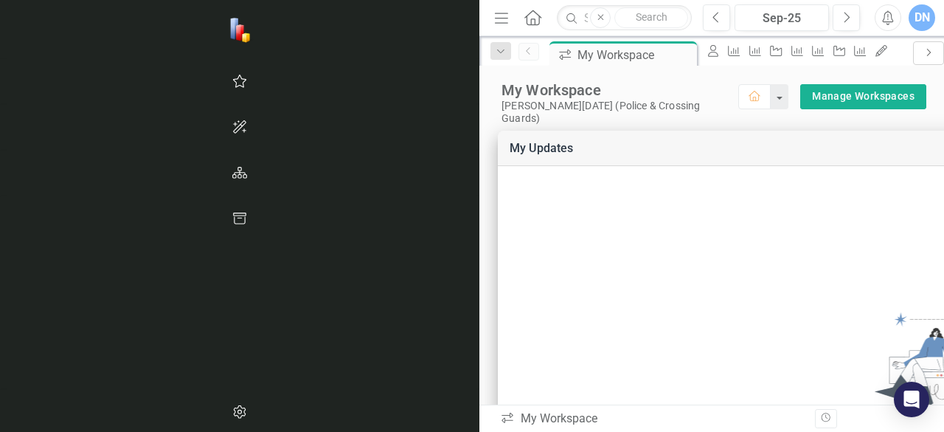
click at [923, 48] on icon "Next" at bounding box center [929, 52] width 12 height 9
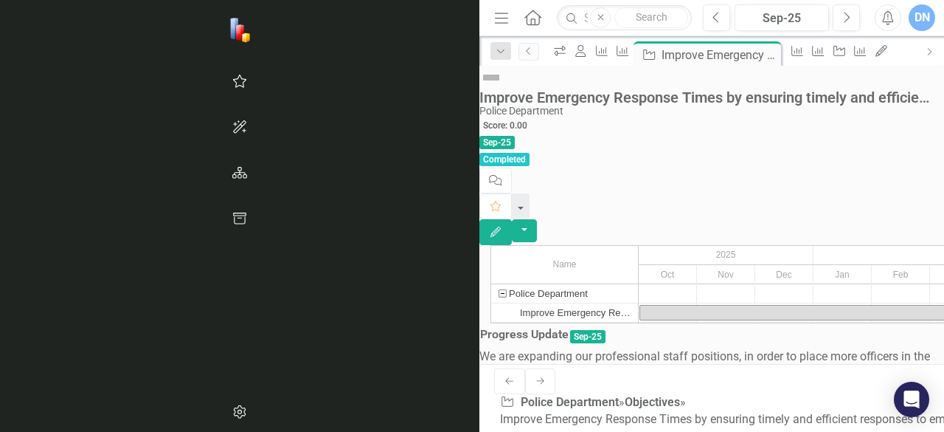
scroll to position [53, 0]
click at [570, 330] on span "Sep-25" at bounding box center [587, 336] width 35 height 13
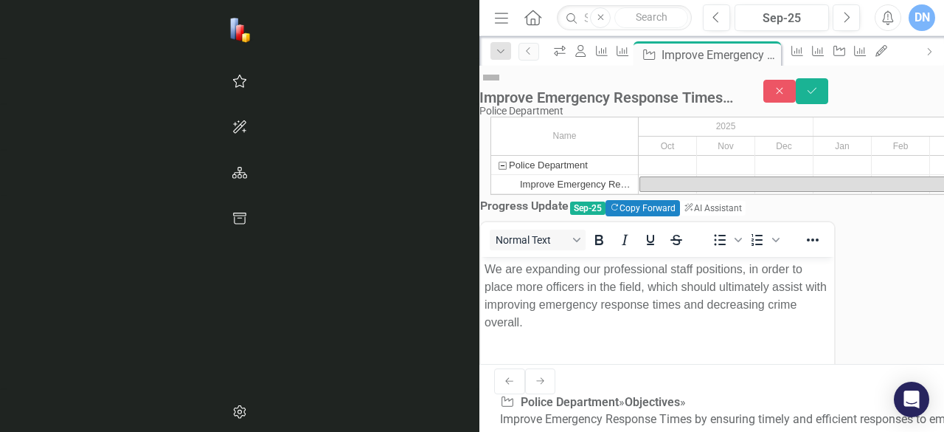
scroll to position [0, 0]
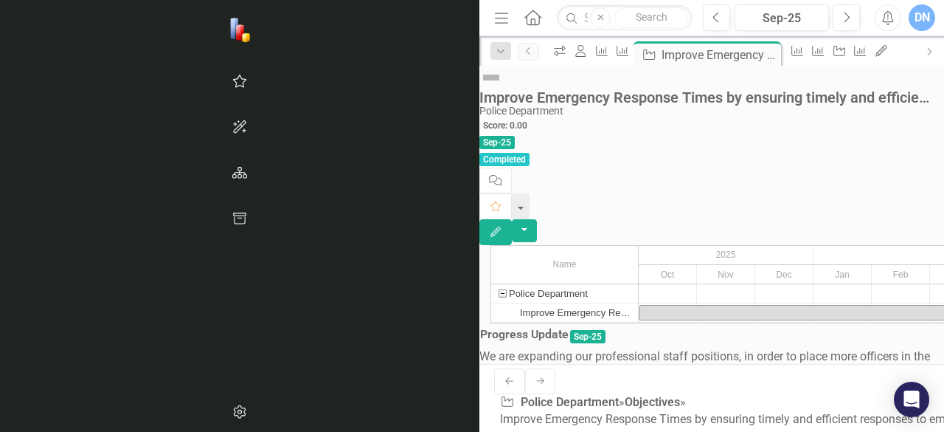
click at [515, 136] on span "Sep-25" at bounding box center [496, 142] width 35 height 13
click at [639, 265] on div "Oct" at bounding box center [668, 274] width 58 height 19
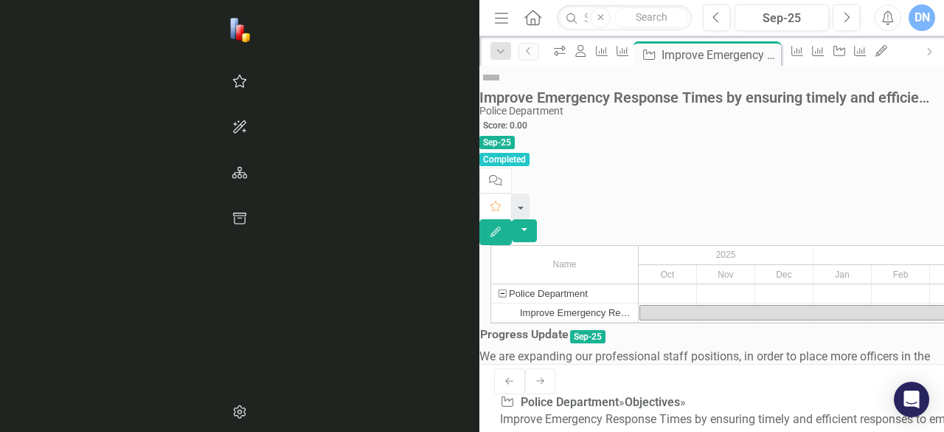
click at [639, 265] on div "Oct" at bounding box center [668, 274] width 58 height 19
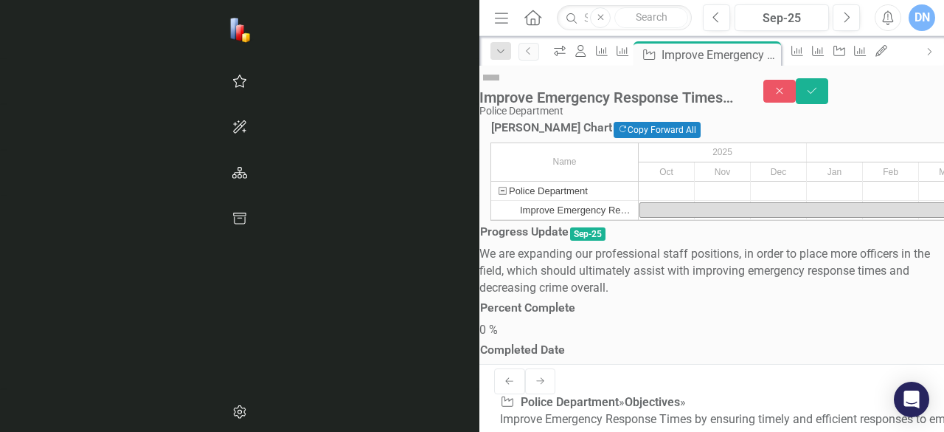
click at [570, 240] on span "Sep-25" at bounding box center [587, 233] width 35 height 13
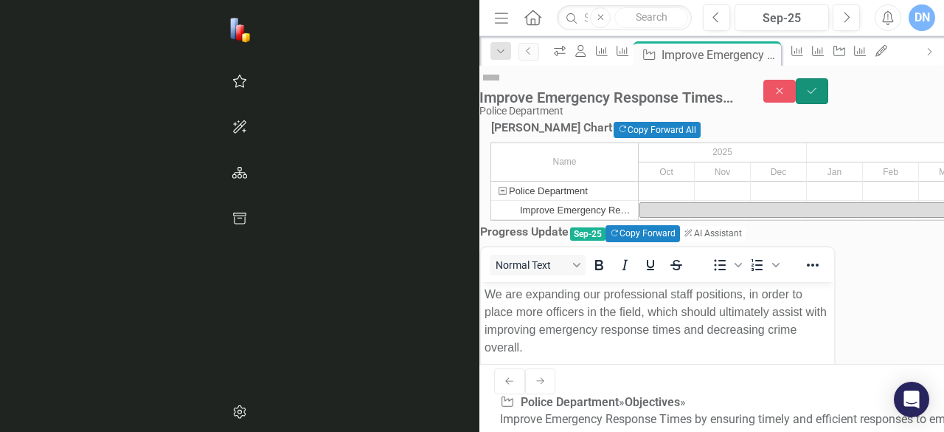
click at [819, 86] on icon "Save" at bounding box center [811, 91] width 13 height 10
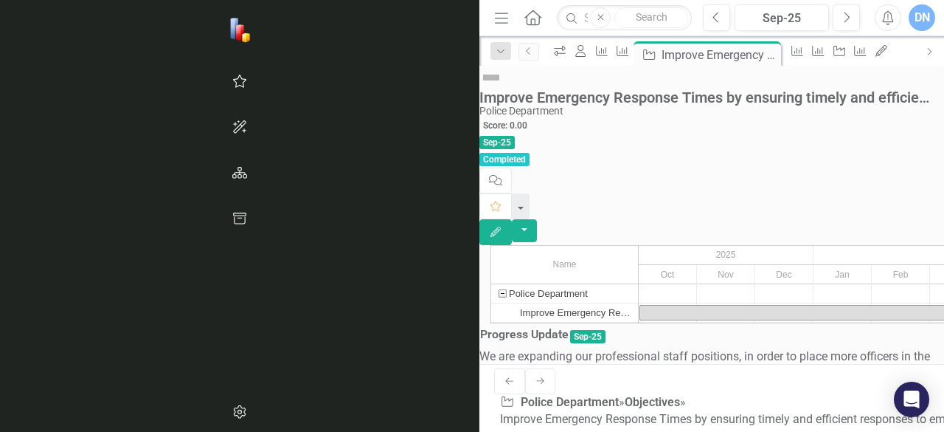
click at [639, 265] on div "Oct" at bounding box center [668, 274] width 58 height 19
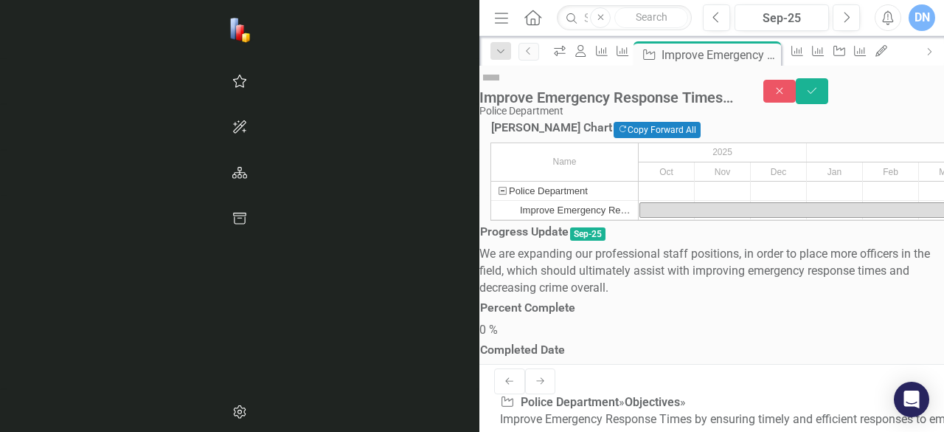
click at [639, 162] on div "2025" at bounding box center [723, 152] width 168 height 18
click at [509, 200] on div "Police Department" at bounding box center [548, 190] width 79 height 18
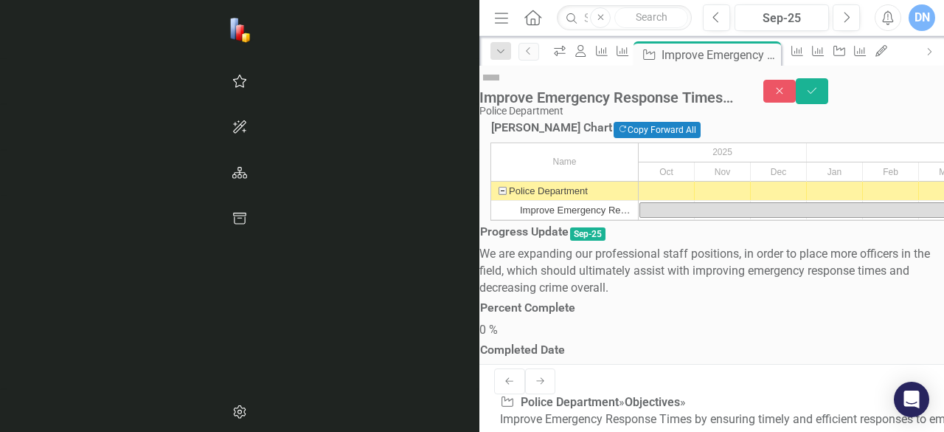
click at [639, 200] on div at bounding box center [667, 190] width 56 height 18
click at [639, 219] on div at bounding box center [667, 210] width 56 height 18
click at [639, 181] on div "Oct" at bounding box center [667, 171] width 56 height 19
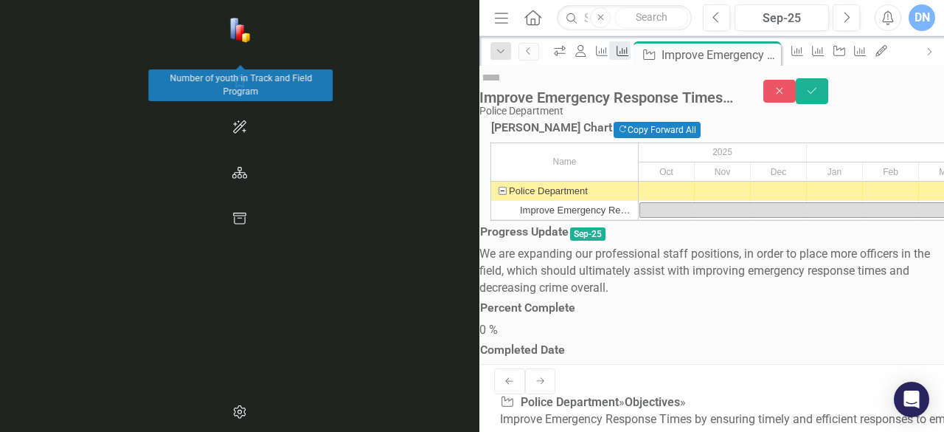
click at [609, 46] on div "Measure" at bounding box center [619, 50] width 21 height 18
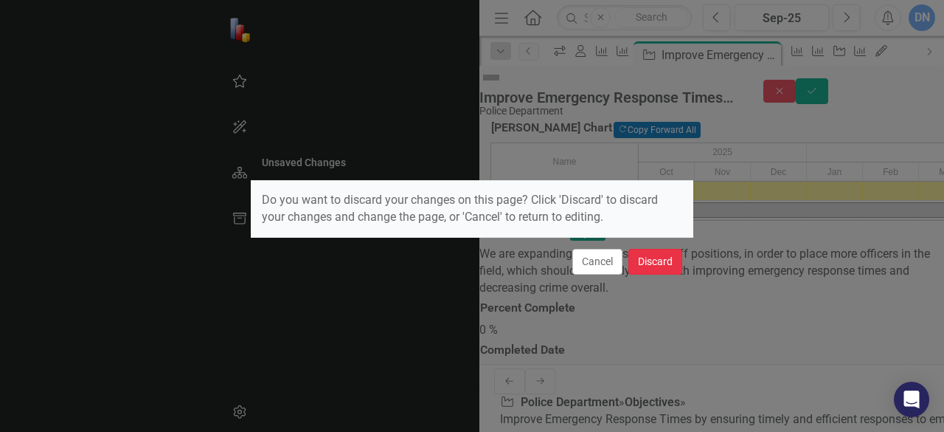
click at [663, 267] on button "Discard" at bounding box center [655, 262] width 54 height 26
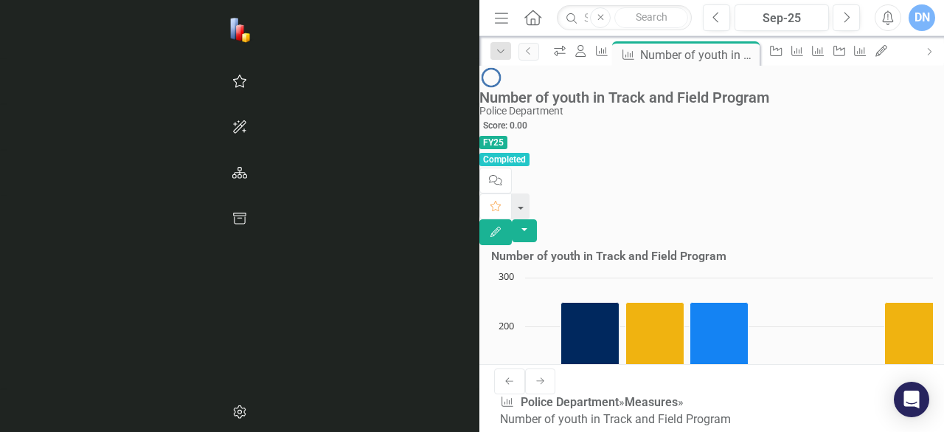
scroll to position [184, 0]
click at [843, 15] on icon "Next" at bounding box center [846, 17] width 8 height 13
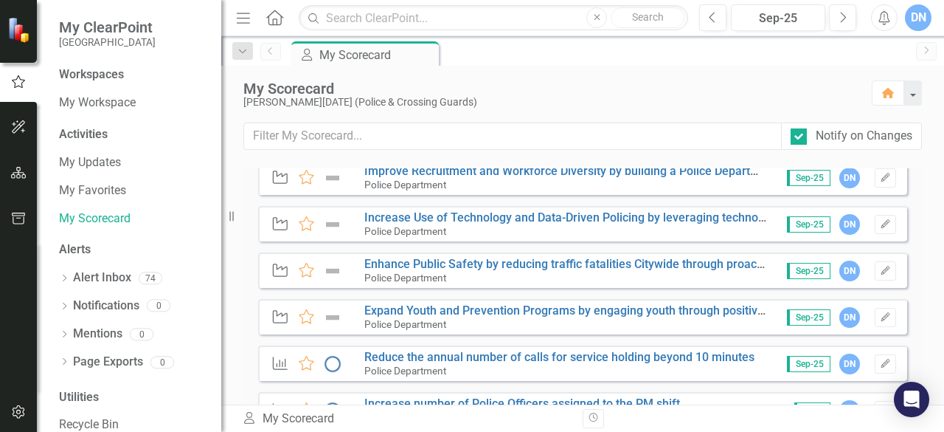
scroll to position [338, 0]
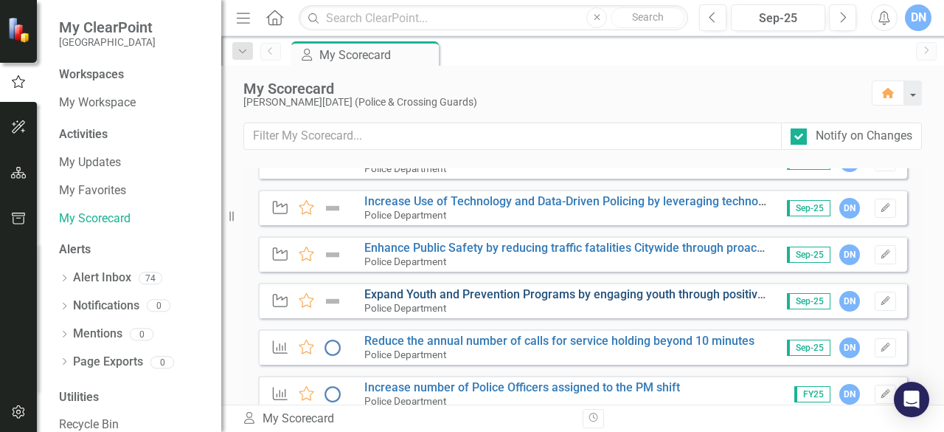
click at [713, 291] on link "Expand Youth and Prevention Programs by engaging youth through positive interac…" at bounding box center [682, 294] width 636 height 14
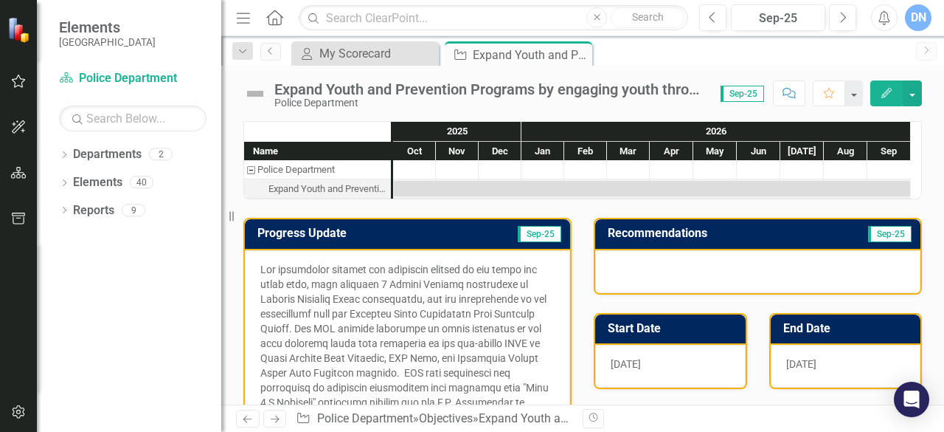
click at [556, 323] on div at bounding box center [407, 424] width 325 height 349
click at [556, 322] on div at bounding box center [407, 424] width 325 height 349
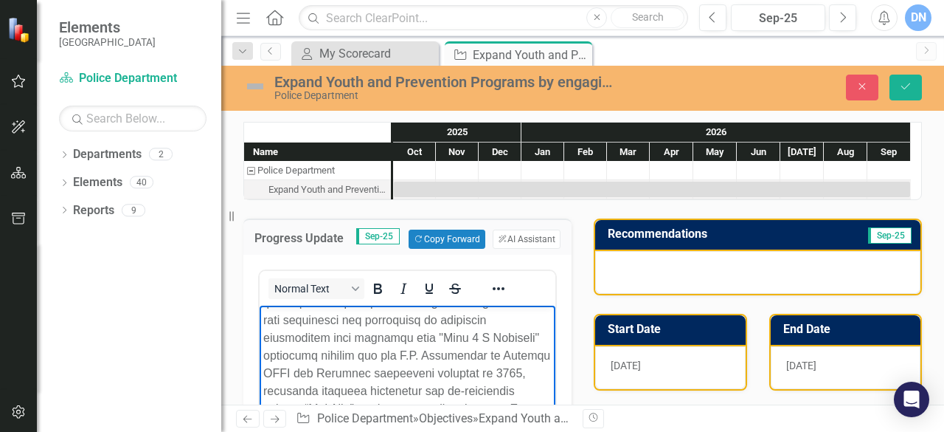
scroll to position [204, 0]
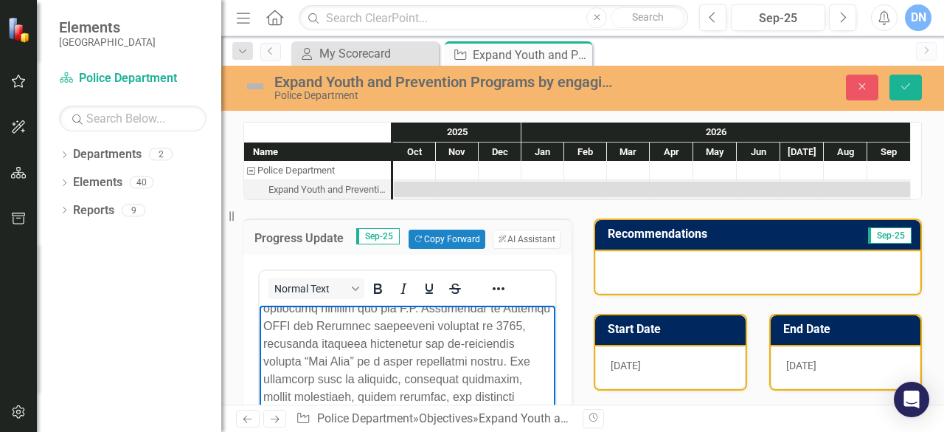
click at [536, 387] on body "Rich Text Area. Press ALT-0 for help." at bounding box center [408, 343] width 296 height 485
click at [506, 399] on p "Rich Text Area. Press ALT-0 for help." at bounding box center [407, 308] width 288 height 407
click at [534, 400] on body "Rich Text Area. Press ALT-0 for help." at bounding box center [408, 343] width 296 height 485
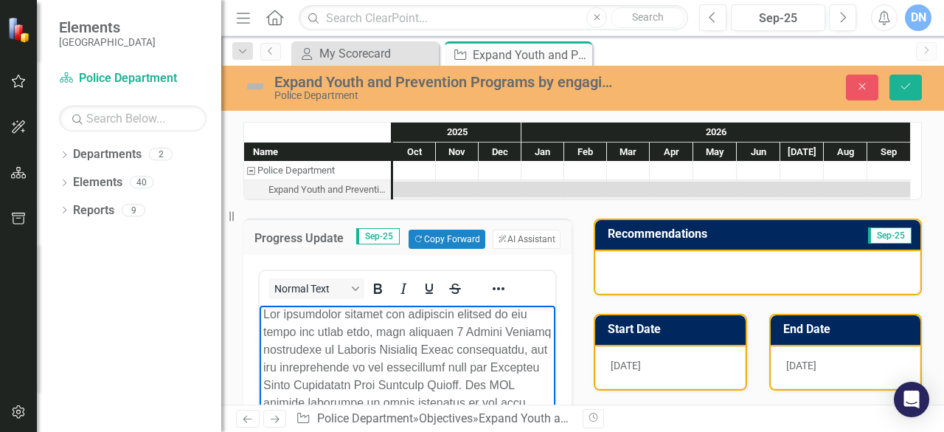
scroll to position [0, 0]
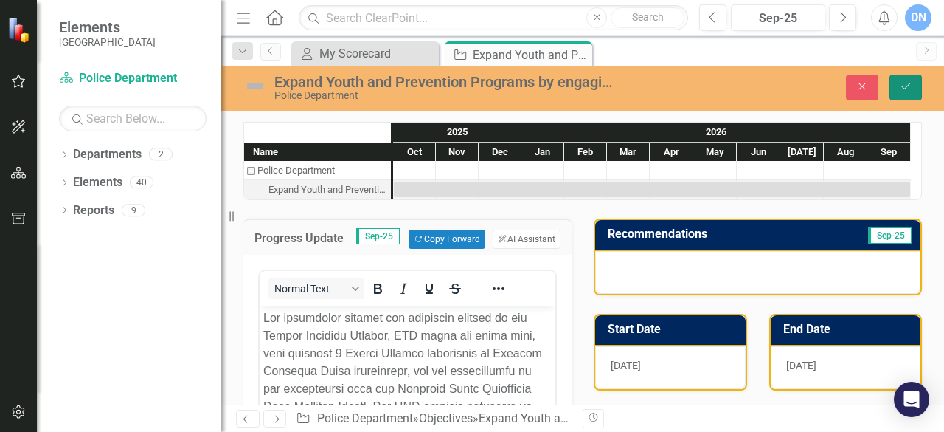
click at [901, 85] on icon "Save" at bounding box center [905, 86] width 13 height 10
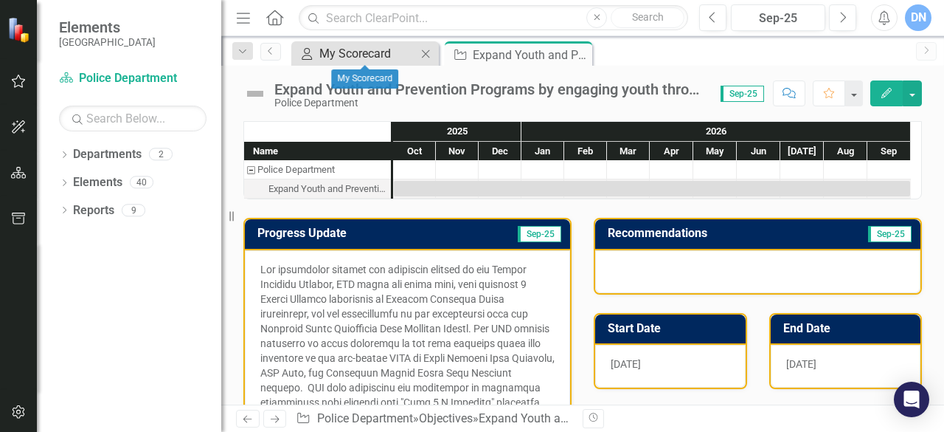
click at [357, 48] on div "My Scorecard" at bounding box center [367, 53] width 97 height 18
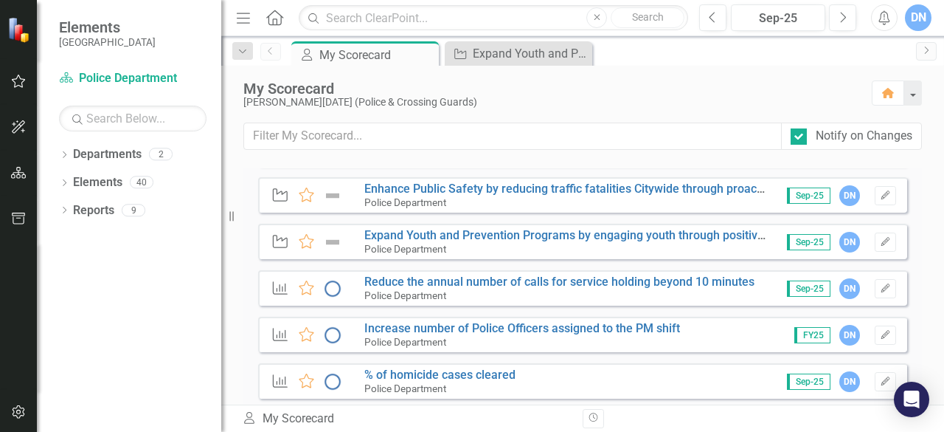
scroll to position [405, 0]
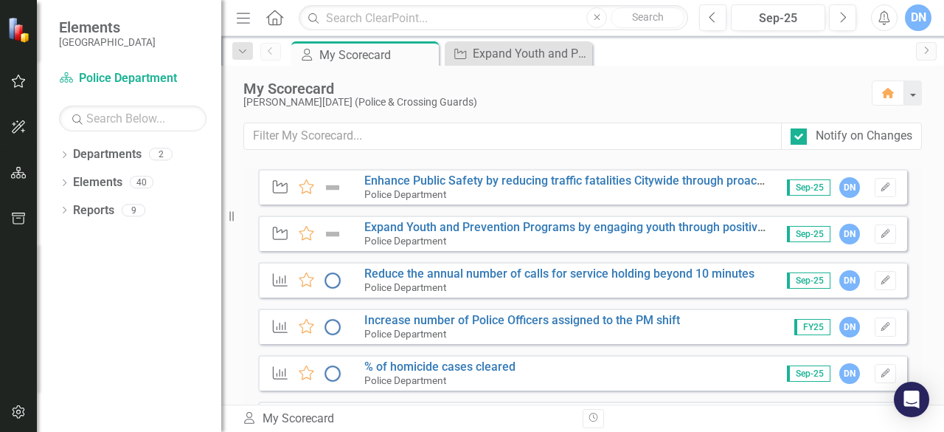
click at [692, 235] on div "Police Department" at bounding box center [566, 240] width 404 height 13
click at [623, 223] on link "Expand Youth and Prevention Programs by engaging youth through positive interac…" at bounding box center [682, 227] width 636 height 14
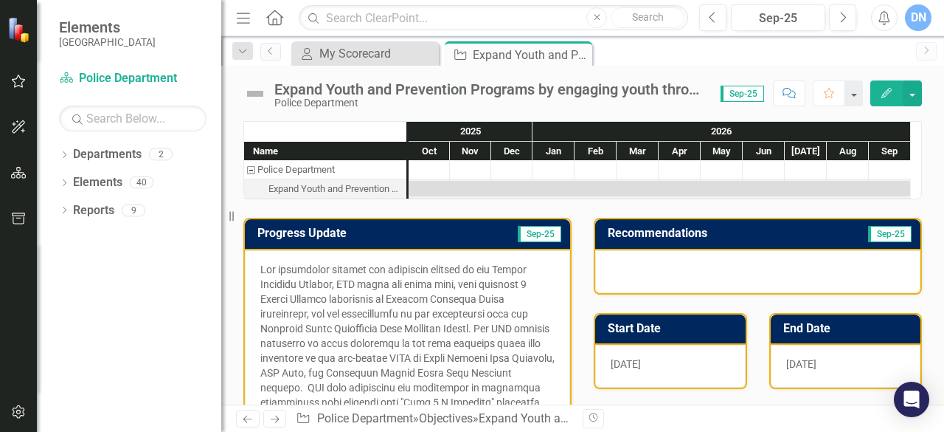
click at [432, 150] on div "Oct" at bounding box center [429, 151] width 41 height 19
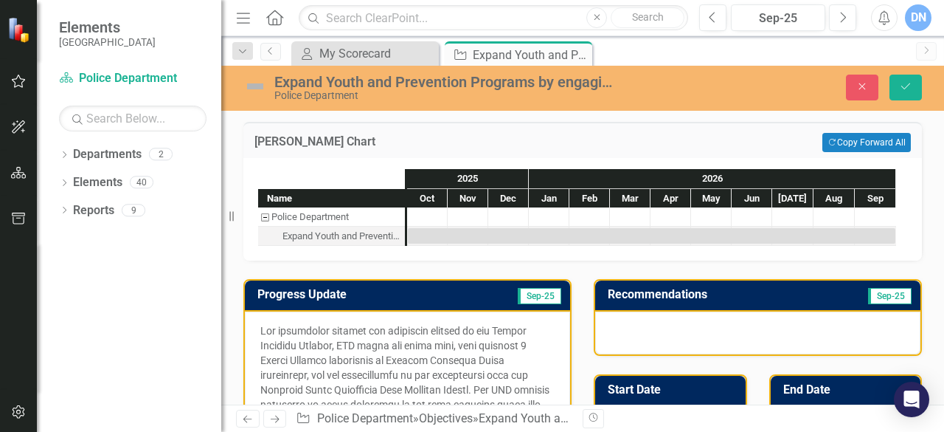
drag, startPoint x: 942, startPoint y: 142, endPoint x: 938, endPoint y: 201, distance: 59.9
click at [938, 201] on div "Expand Youth and Prevention Programs by engaging youth through positive interac…" at bounding box center [582, 235] width 723 height 339
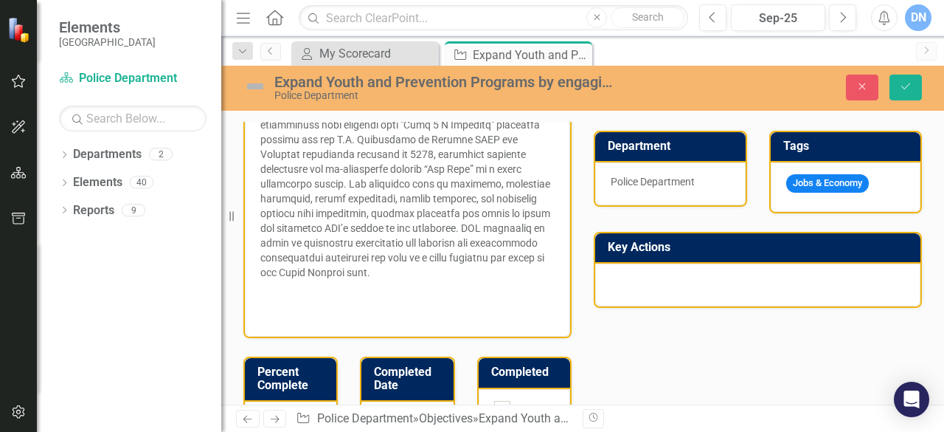
scroll to position [336, 0]
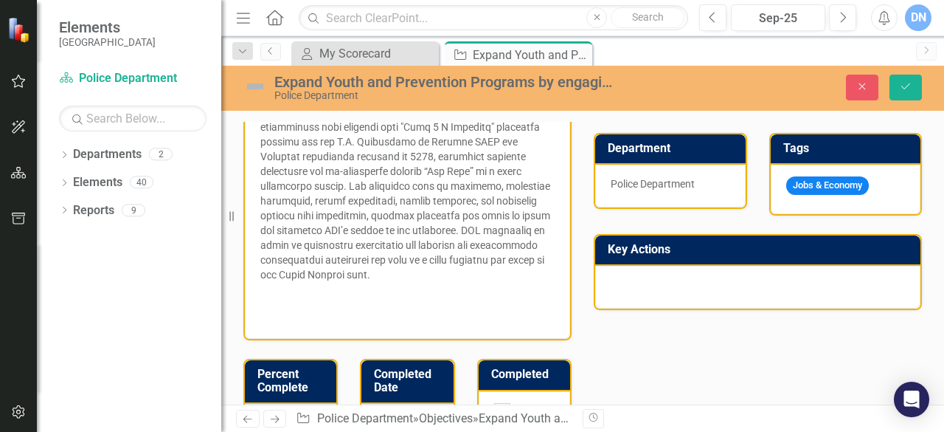
click at [848, 290] on div at bounding box center [757, 287] width 325 height 43
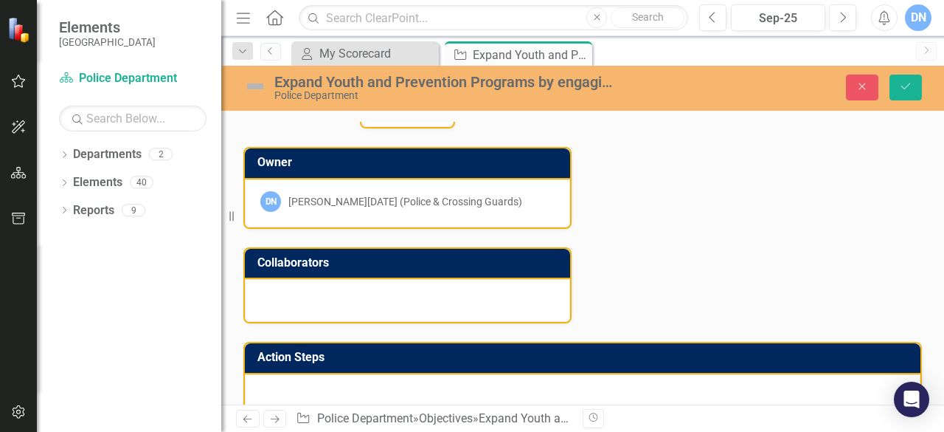
scroll to position [695, 0]
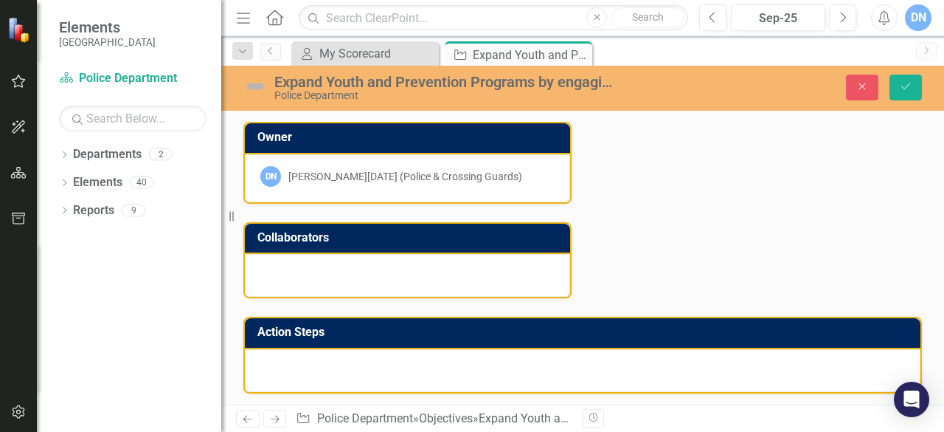
click at [864, 366] on div at bounding box center [583, 370] width 676 height 43
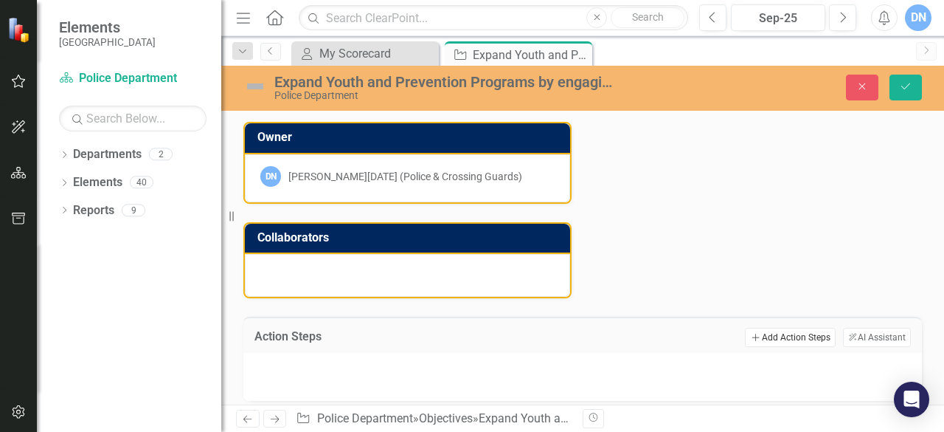
click at [783, 329] on button "Add Add Action Steps" at bounding box center [790, 337] width 90 height 19
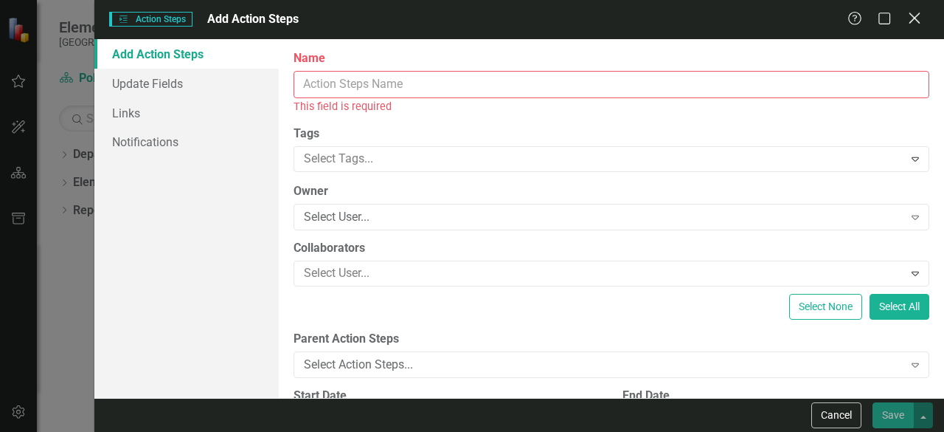
click at [916, 22] on icon "Close" at bounding box center [914, 18] width 18 height 14
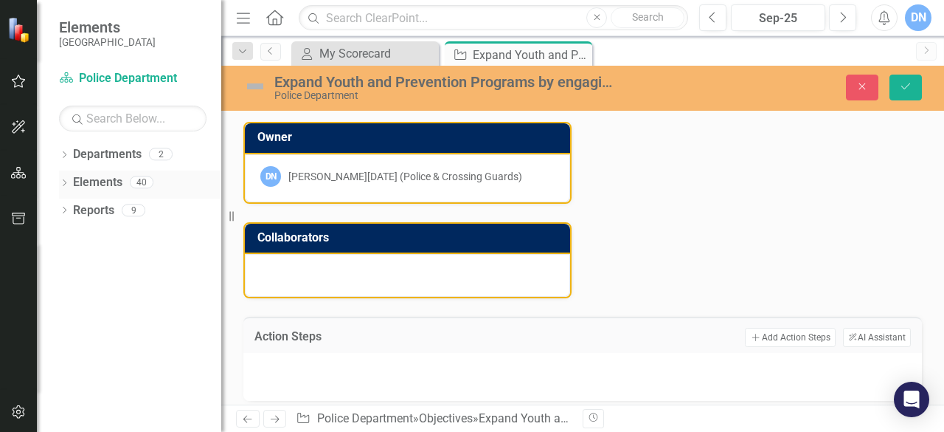
click at [109, 183] on link "Elements" at bounding box center [97, 182] width 49 height 17
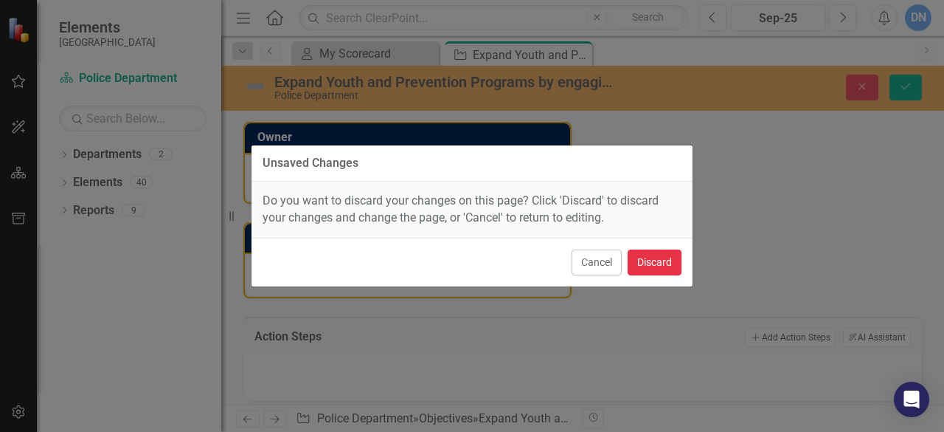
click at [654, 265] on button "Discard" at bounding box center [655, 262] width 54 height 26
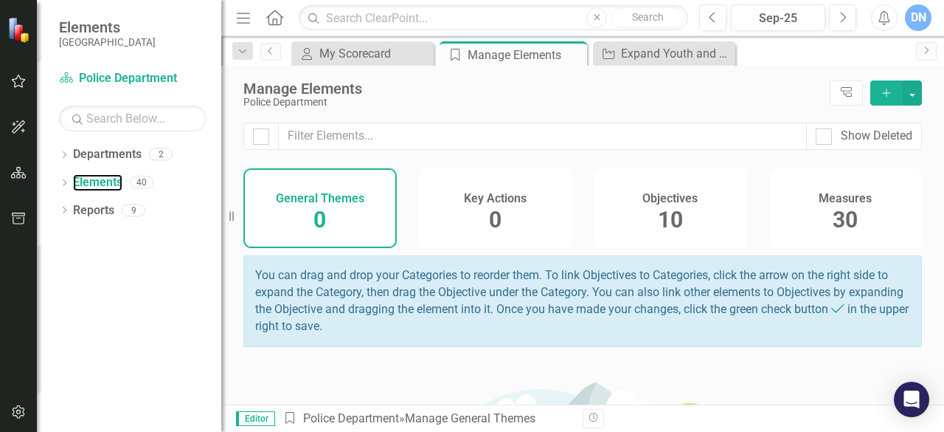
scroll to position [6, 0]
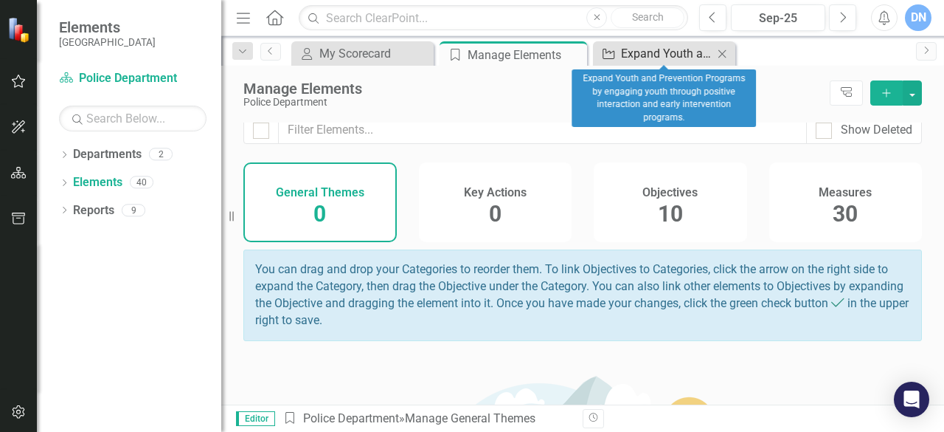
click at [670, 44] on div "Expand Youth and Prevention Programs by engaging youth through positive interac…" at bounding box center [667, 53] width 92 height 18
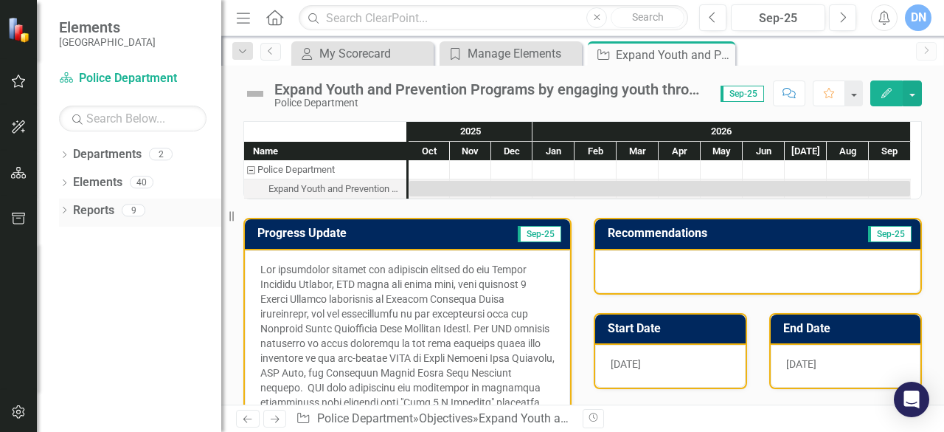
click at [84, 215] on link "Reports" at bounding box center [93, 210] width 41 height 17
click at [99, 218] on link "Reports" at bounding box center [93, 210] width 41 height 17
click at [103, 217] on link "Reports" at bounding box center [93, 210] width 41 height 17
click at [339, 52] on div "My Scorecard" at bounding box center [365, 53] width 92 height 18
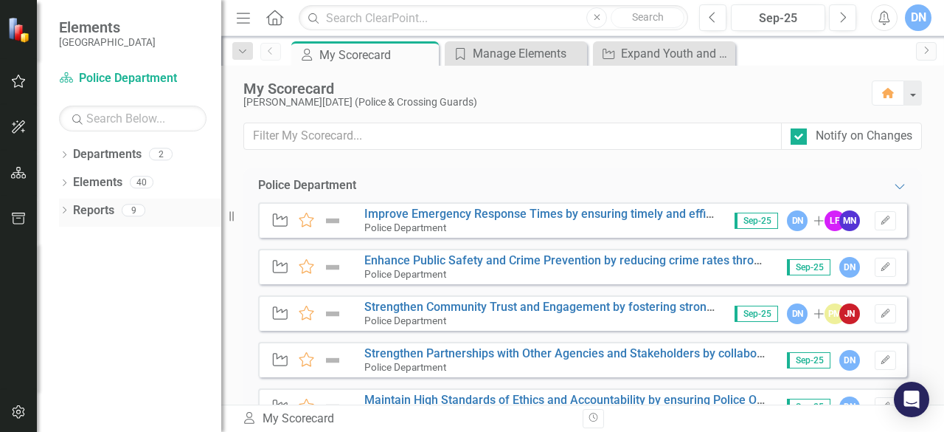
click at [93, 216] on link "Reports" at bounding box center [93, 210] width 41 height 17
click at [545, 50] on div "Manage Elements" at bounding box center [519, 53] width 92 height 18
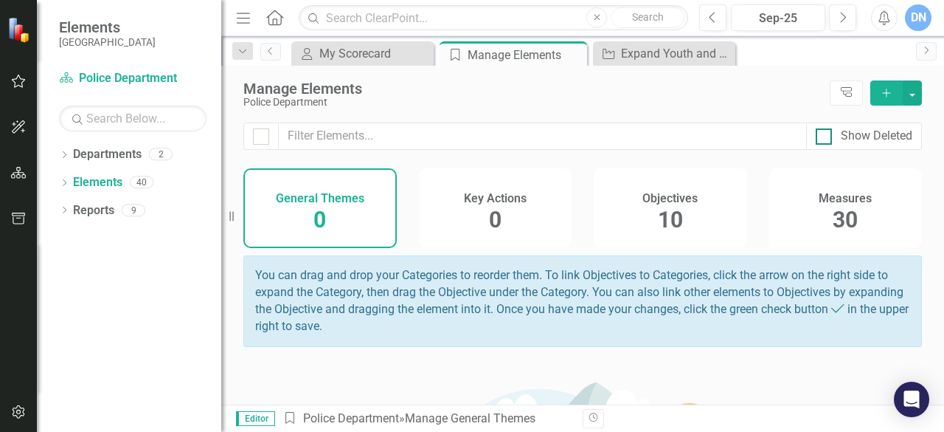
click at [879, 134] on div "Show Deleted" at bounding box center [877, 136] width 72 height 17
click at [825, 134] on input "Show Deleted" at bounding box center [821, 133] width 10 height 10
click at [879, 134] on div "Show Deleted" at bounding box center [877, 136] width 72 height 17
click at [825, 134] on input "Show Deleted" at bounding box center [821, 133] width 10 height 10
checkbox input "false"
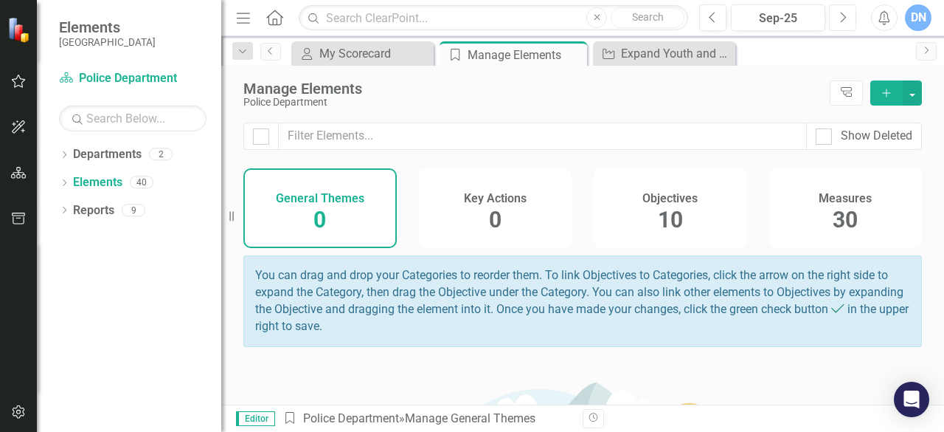
click at [847, 12] on button "Next" at bounding box center [842, 17] width 27 height 27
click at [378, 51] on div "My Scorecard" at bounding box center [365, 53] width 92 height 18
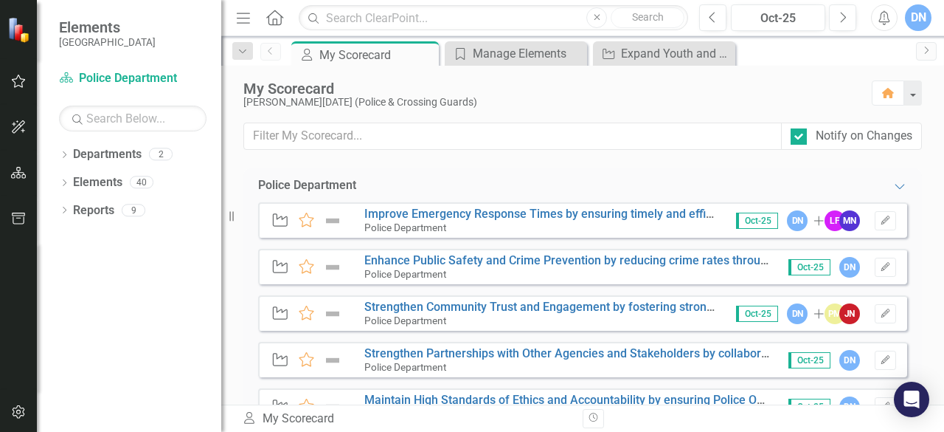
click at [378, 51] on div "My Scorecard" at bounding box center [377, 55] width 116 height 18
click at [895, 184] on icon at bounding box center [900, 186] width 10 height 5
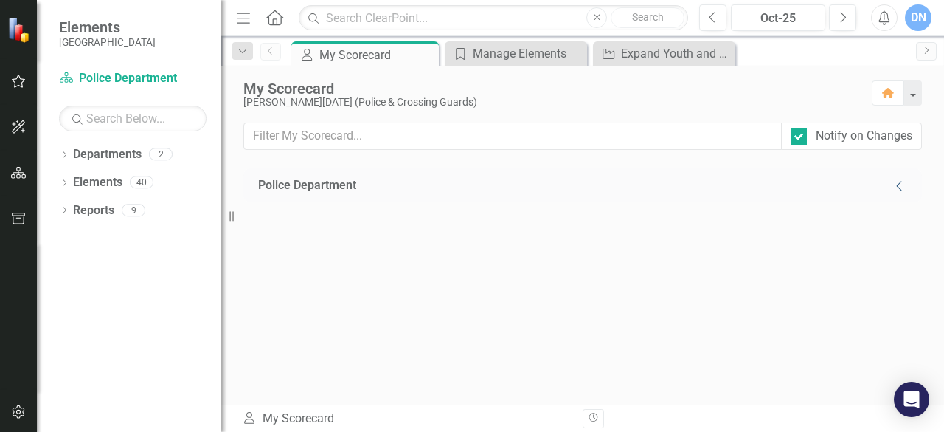
click at [900, 181] on icon "Collapse" at bounding box center [900, 186] width 15 height 12
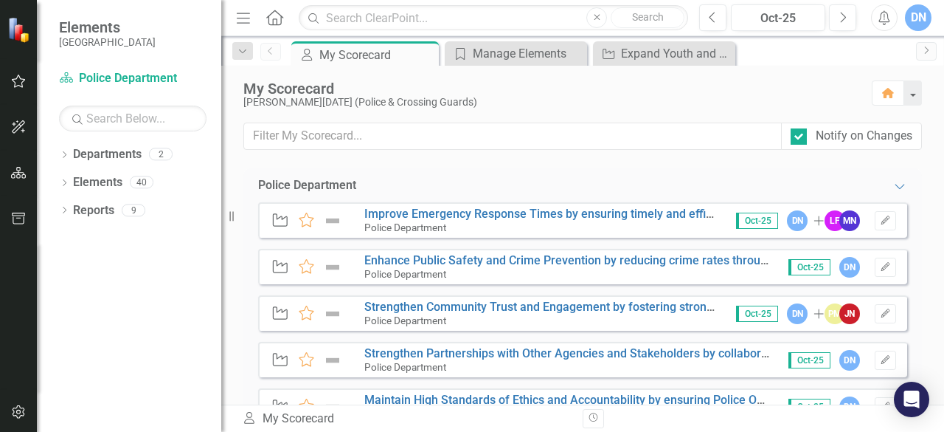
click at [354, 181] on div "Police Department" at bounding box center [307, 185] width 98 height 17
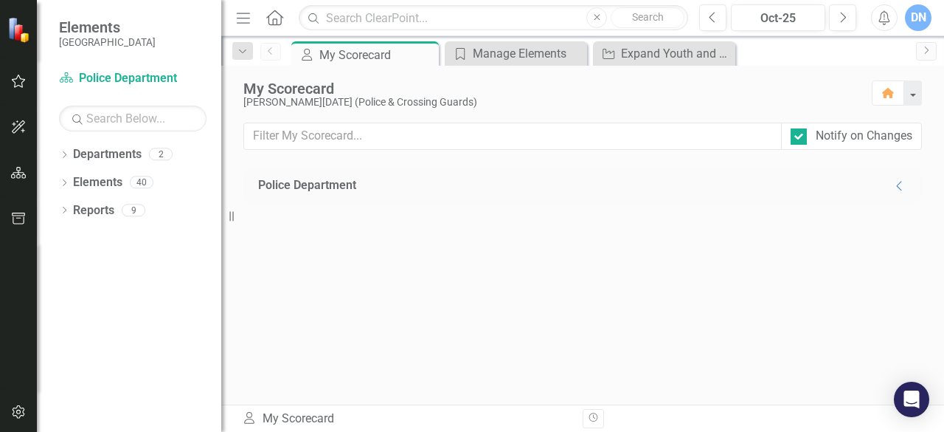
click at [354, 181] on div "Police Department" at bounding box center [307, 185] width 98 height 17
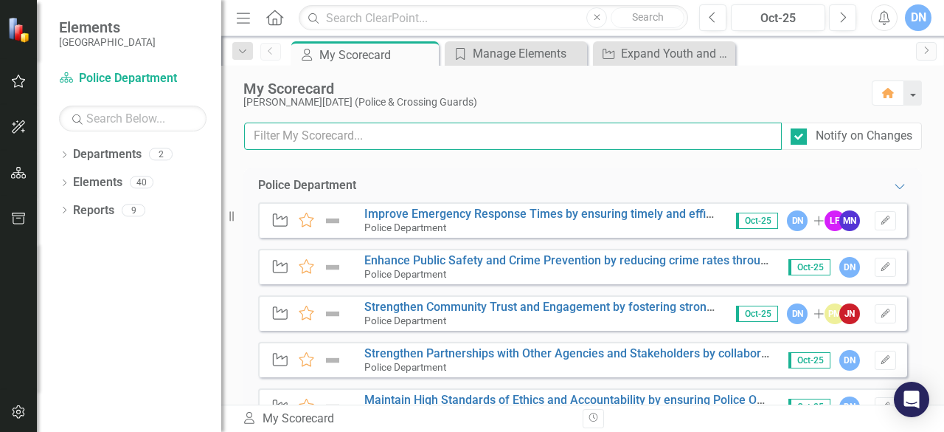
click at [655, 135] on input "text" at bounding box center [513, 135] width 538 height 27
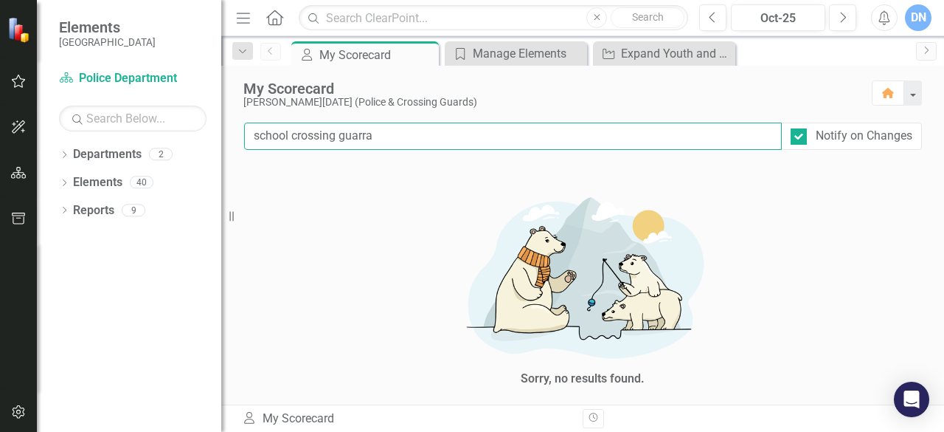
type input "school crossing guarra"
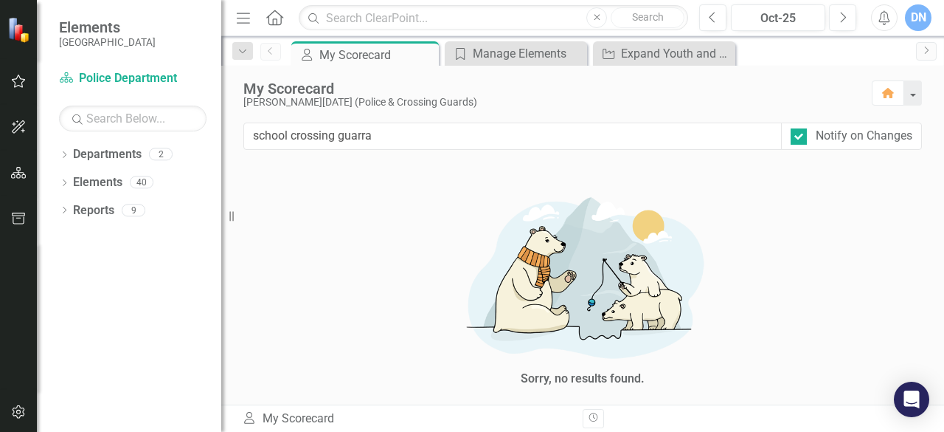
click at [615, 119] on div "My Scorecard [PERSON_NAME][DATE] (Police & Crossing Guards) Home" at bounding box center [582, 94] width 723 height 57
click at [517, 49] on div "Manage Elements" at bounding box center [519, 53] width 92 height 18
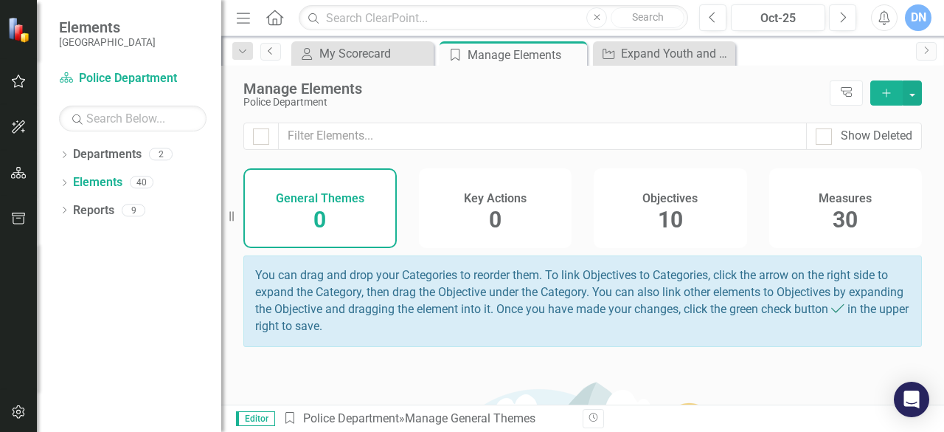
click at [265, 49] on icon "Previous" at bounding box center [271, 50] width 12 height 9
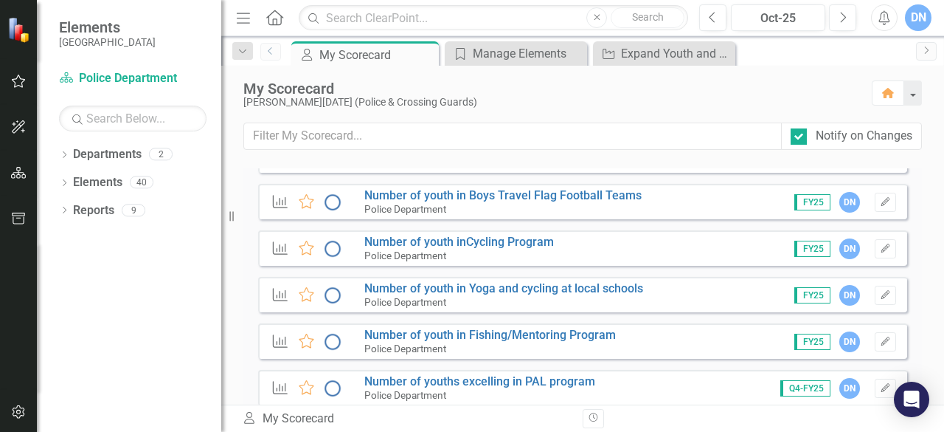
scroll to position [1680, 0]
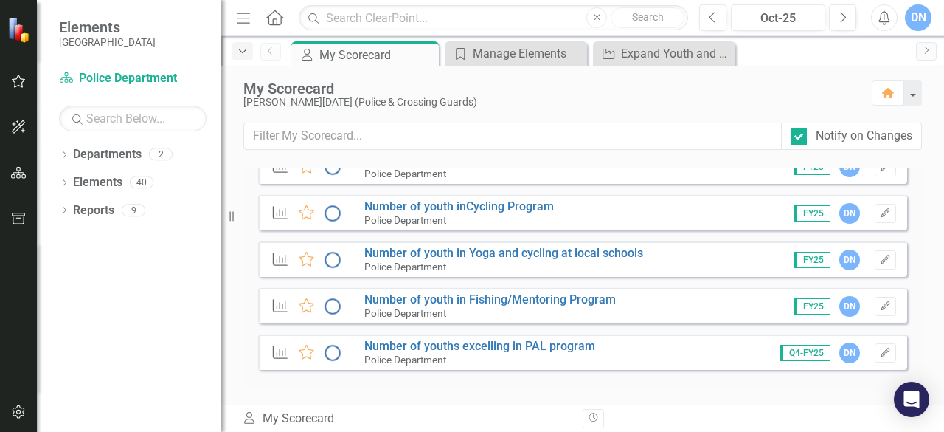
click at [245, 48] on icon "Dropdown" at bounding box center [242, 51] width 13 height 10
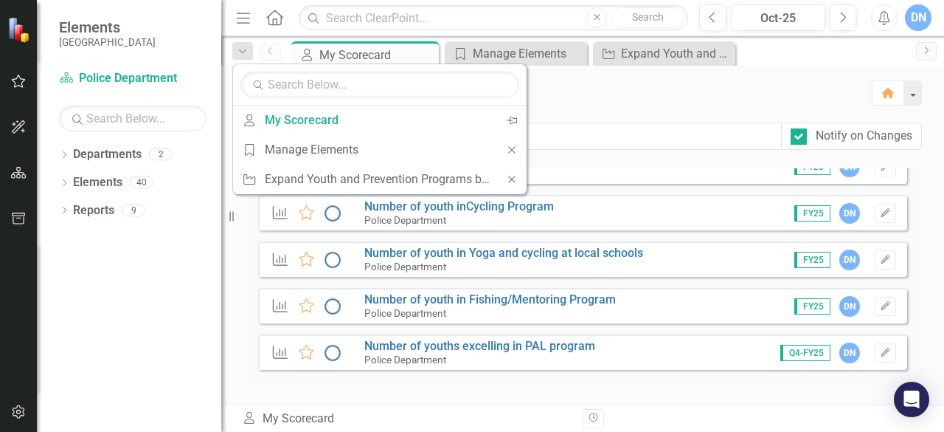
click at [273, 16] on icon "Home" at bounding box center [274, 17] width 19 height 15
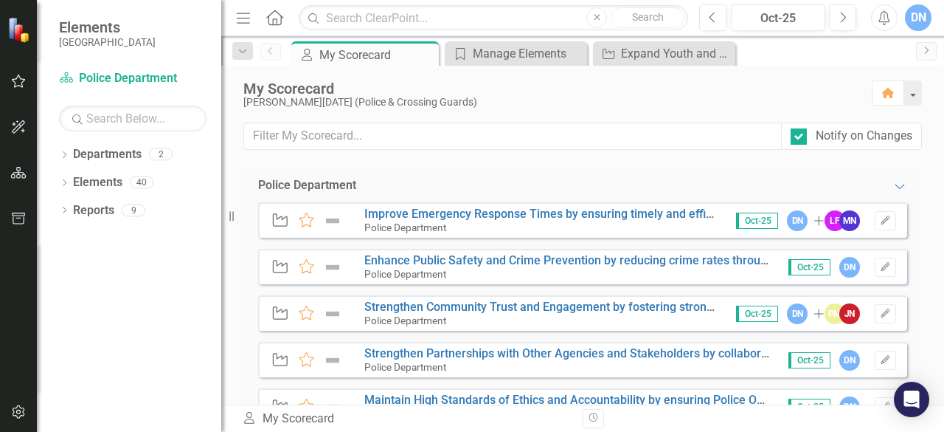
click at [245, 18] on icon "button" at bounding box center [243, 18] width 13 height 10
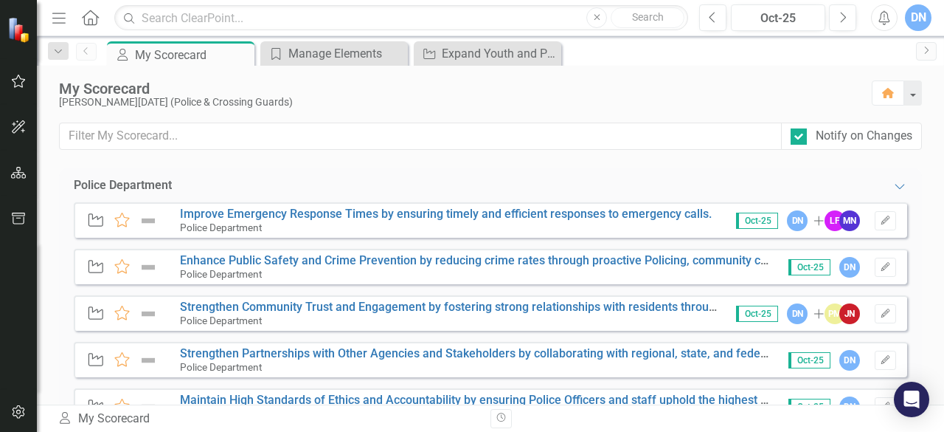
click at [923, 16] on div "DN" at bounding box center [918, 17] width 27 height 27
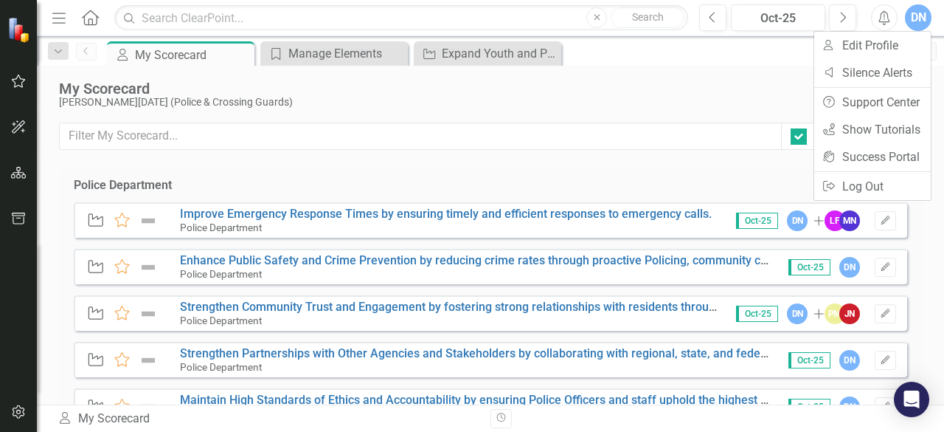
click at [93, 16] on icon "Home" at bounding box center [89, 17] width 19 height 15
